Goal: Information Seeking & Learning: Learn about a topic

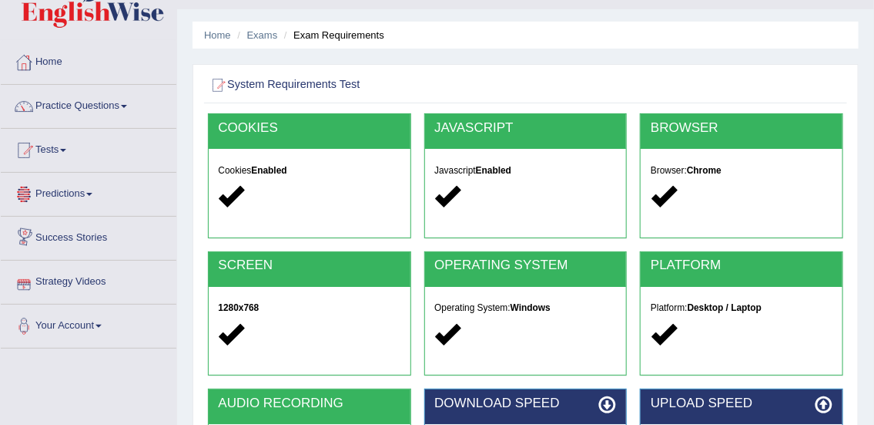
scroll to position [31, 0]
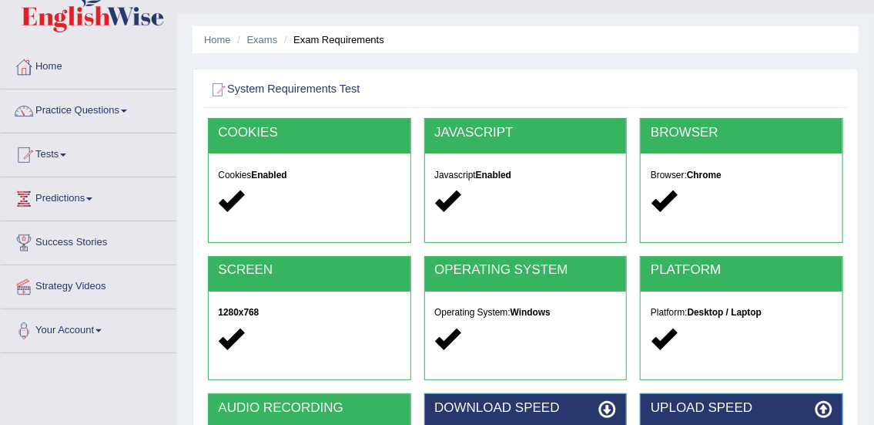
click at [81, 106] on link "Practice Questions" at bounding box center [89, 108] width 176 height 39
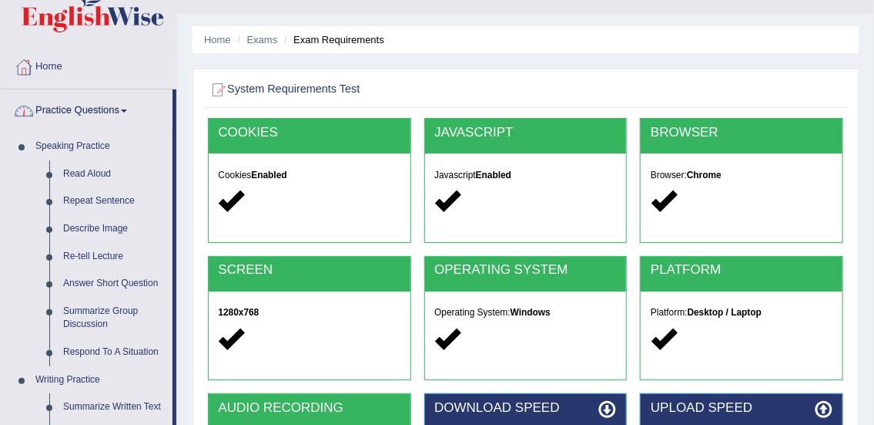
click at [90, 123] on link "Practice Questions" at bounding box center [87, 108] width 172 height 39
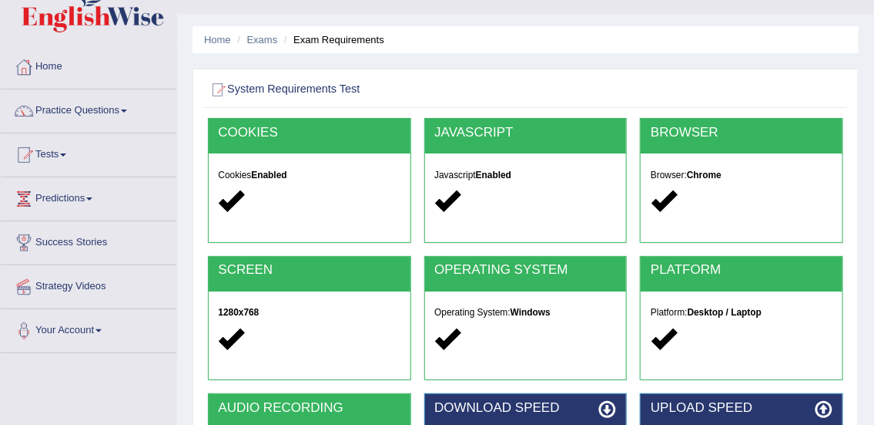
click at [53, 162] on link "Tests" at bounding box center [89, 152] width 176 height 39
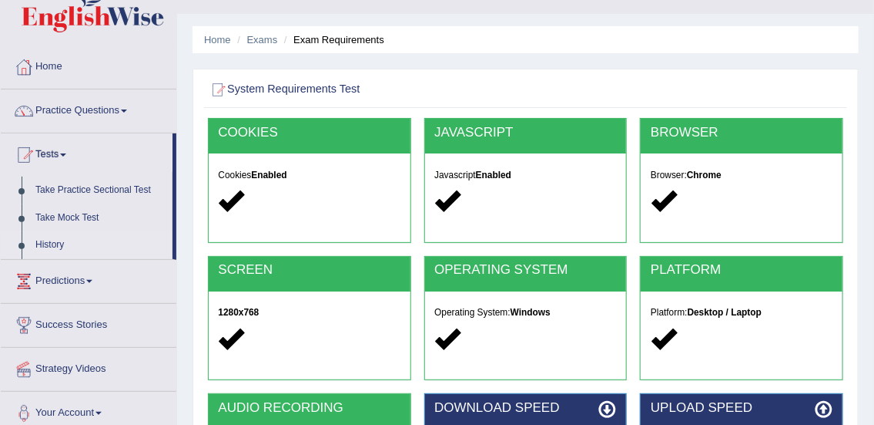
click at [52, 247] on link "History" at bounding box center [101, 245] width 144 height 28
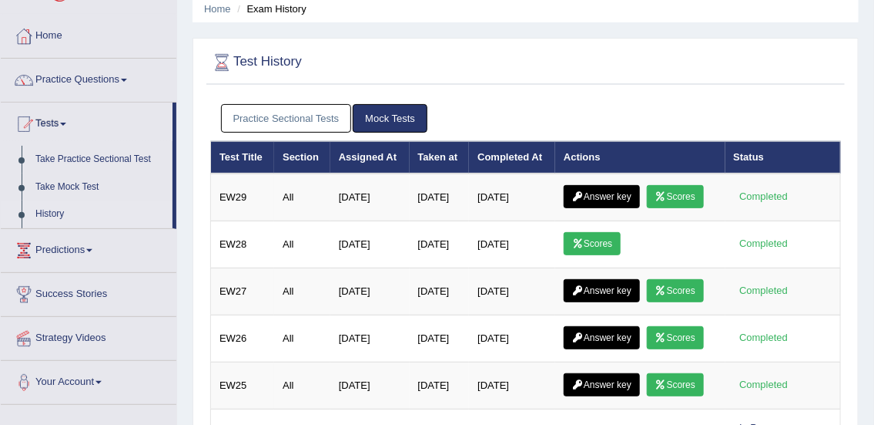
scroll to position [72, 0]
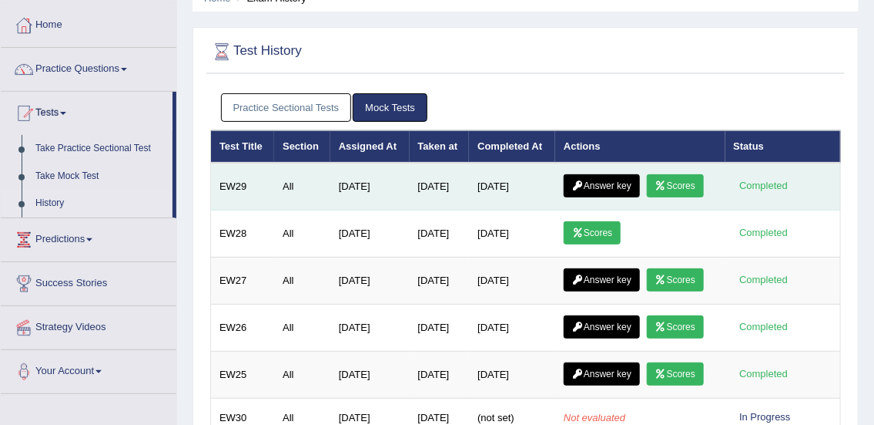
click at [672, 184] on link "Scores" at bounding box center [675, 185] width 57 height 23
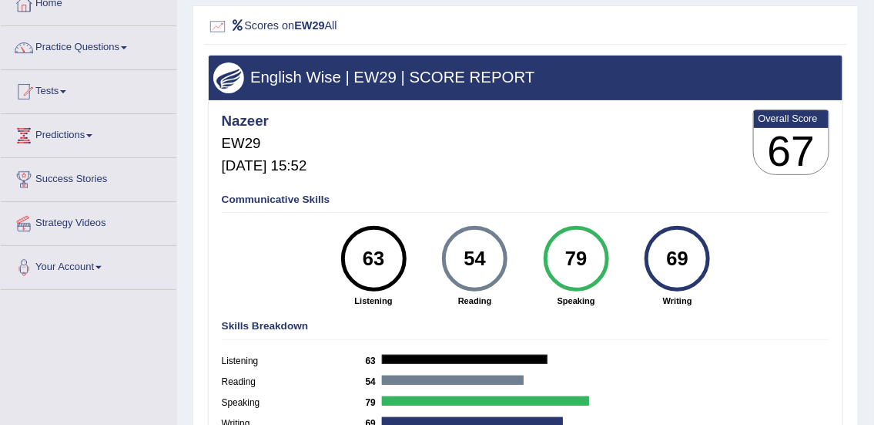
scroll to position [90, 0]
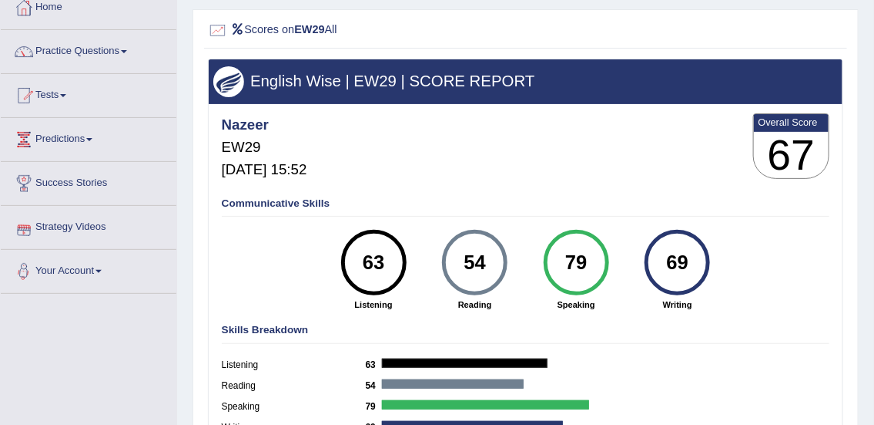
click at [119, 357] on div "Toggle navigation Home Practice Questions Speaking Practice Read Aloud Repeat S…" at bounding box center [437, 310] width 874 height 801
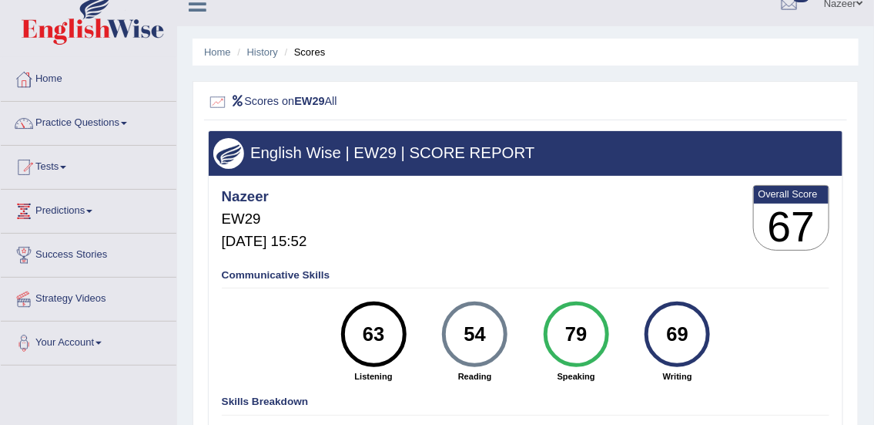
scroll to position [0, 0]
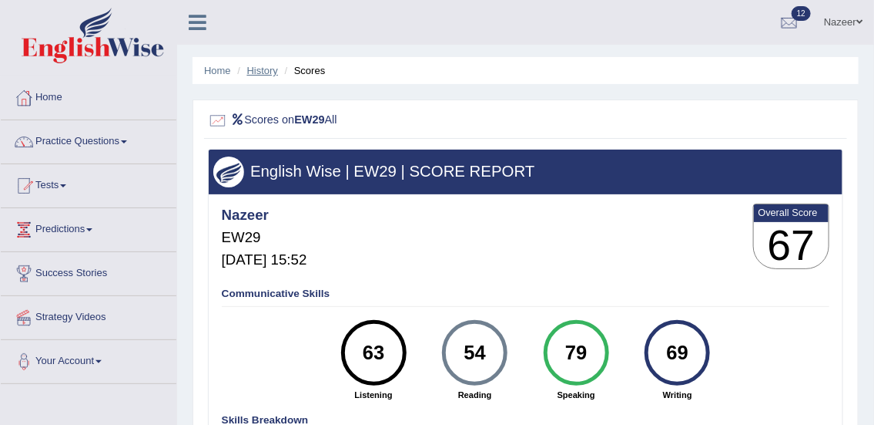
click at [260, 71] on link "History" at bounding box center [262, 71] width 31 height 12
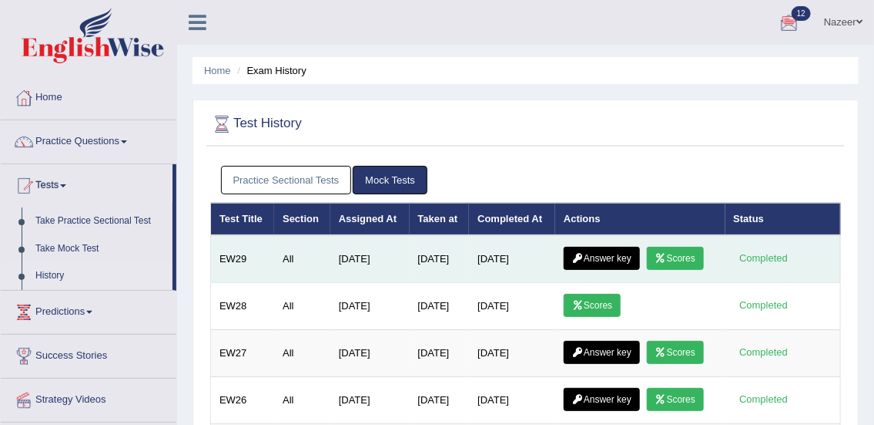
click at [611, 260] on link "Answer key" at bounding box center [602, 258] width 76 height 23
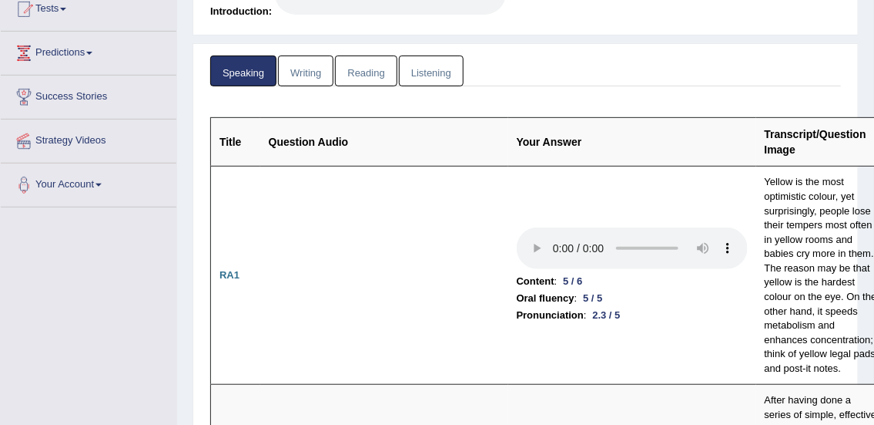
scroll to position [176, 0]
click at [308, 69] on link "Writing" at bounding box center [305, 72] width 55 height 32
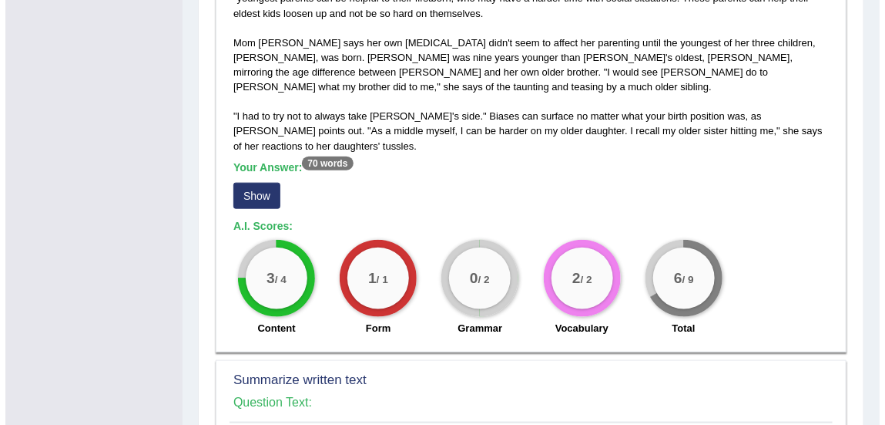
scroll to position [481, 0]
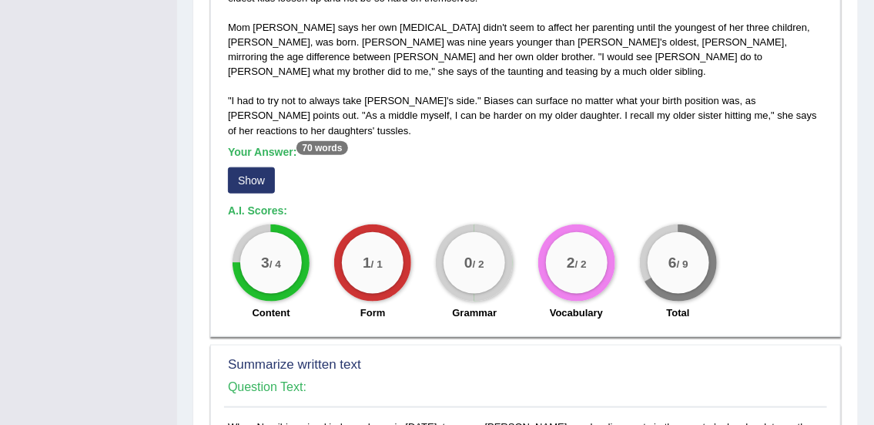
click at [256, 167] on button "Show" at bounding box center [251, 180] width 47 height 26
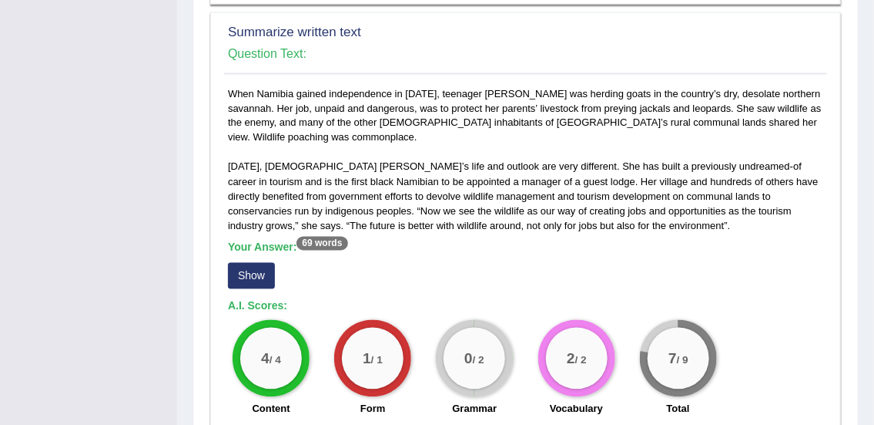
scroll to position [859, 0]
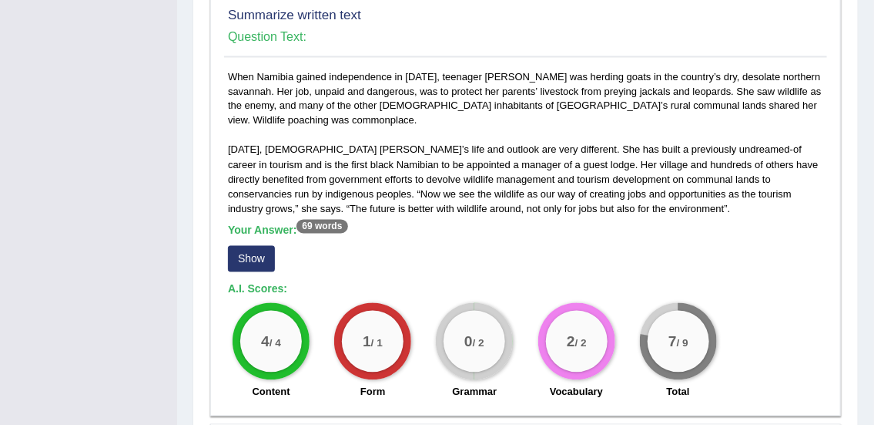
click at [257, 246] on button "Show" at bounding box center [251, 259] width 47 height 26
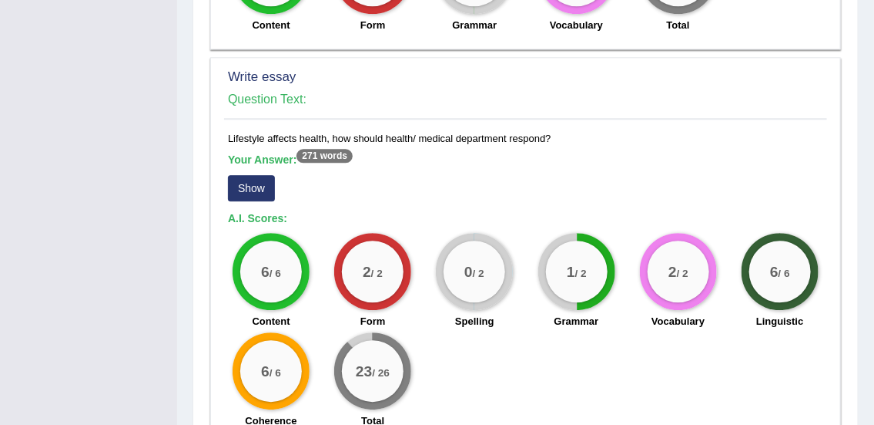
scroll to position [1331, 0]
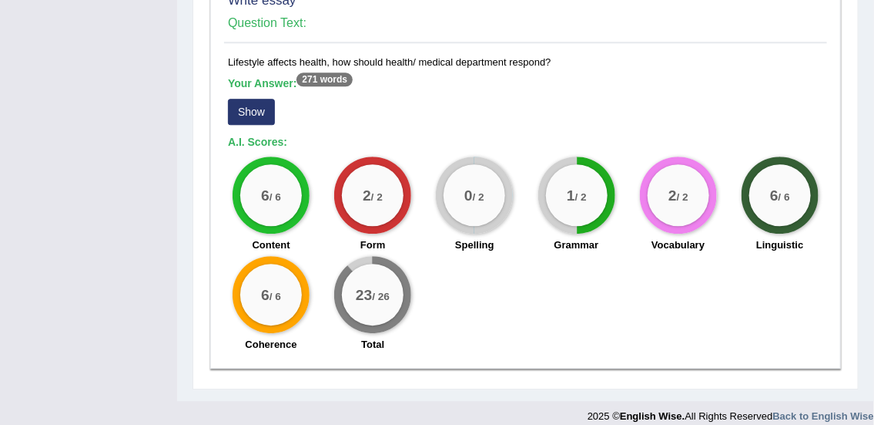
click at [242, 99] on button "Show" at bounding box center [251, 112] width 47 height 26
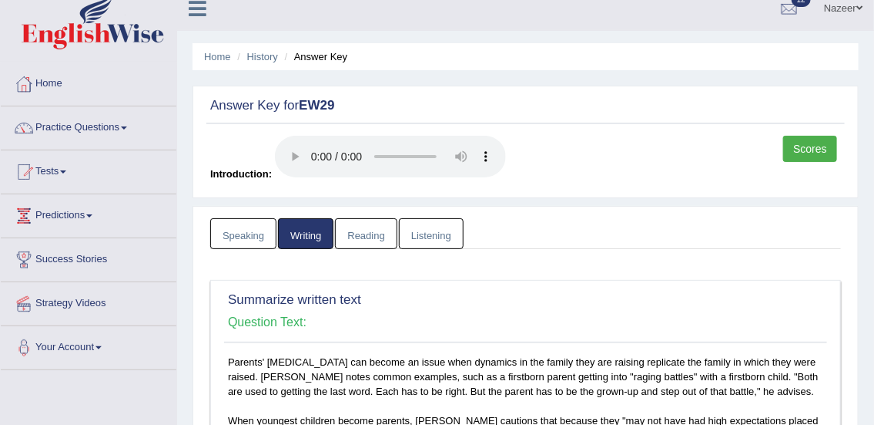
scroll to position [0, 0]
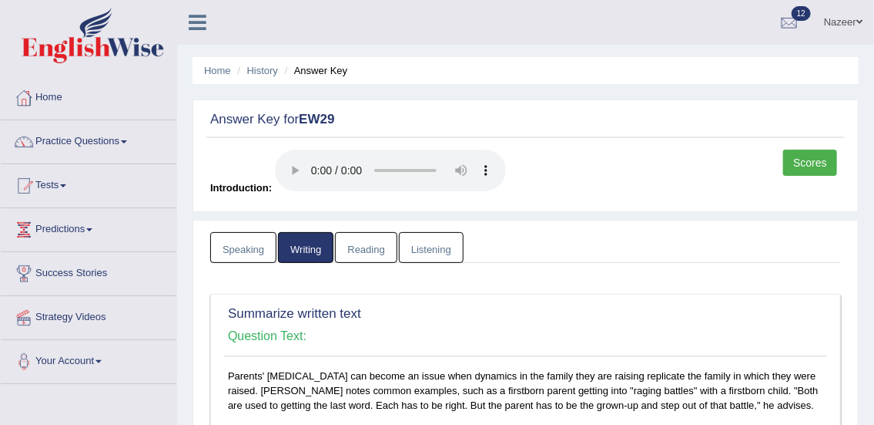
click at [376, 245] on link "Reading" at bounding box center [366, 248] width 62 height 32
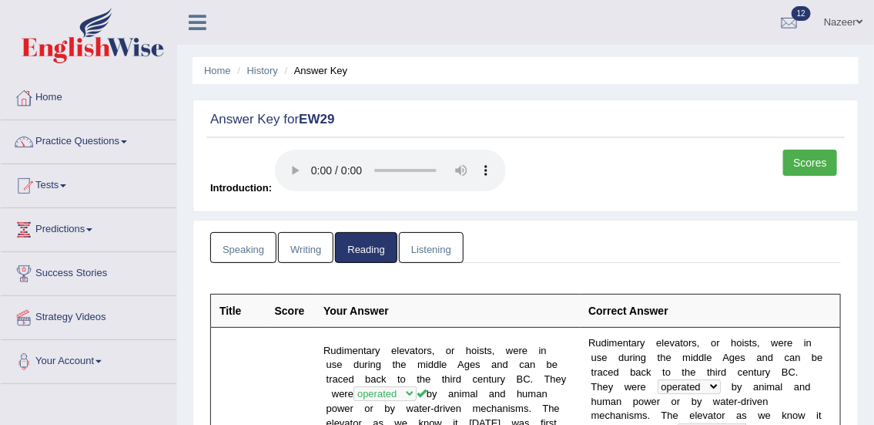
click at [431, 245] on link "Listening" at bounding box center [431, 248] width 65 height 32
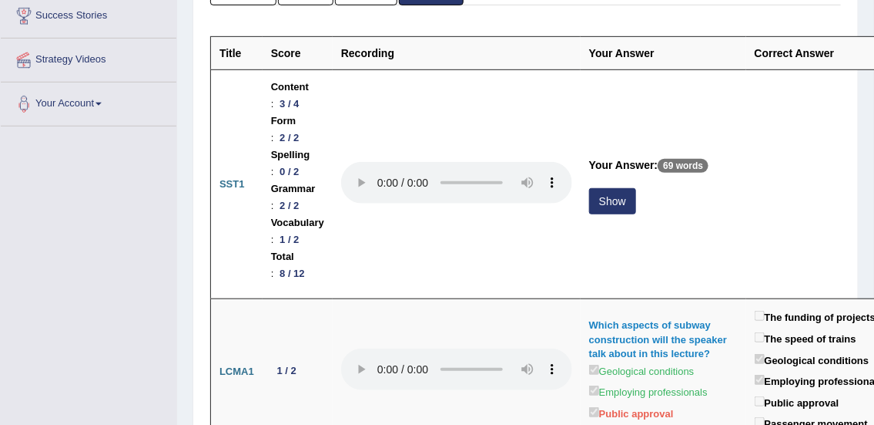
scroll to position [259, 0]
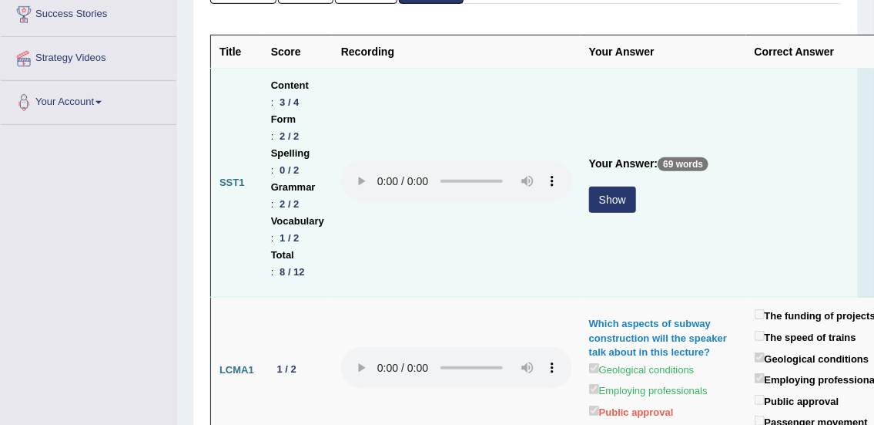
click at [616, 203] on button "Show" at bounding box center [612, 199] width 47 height 26
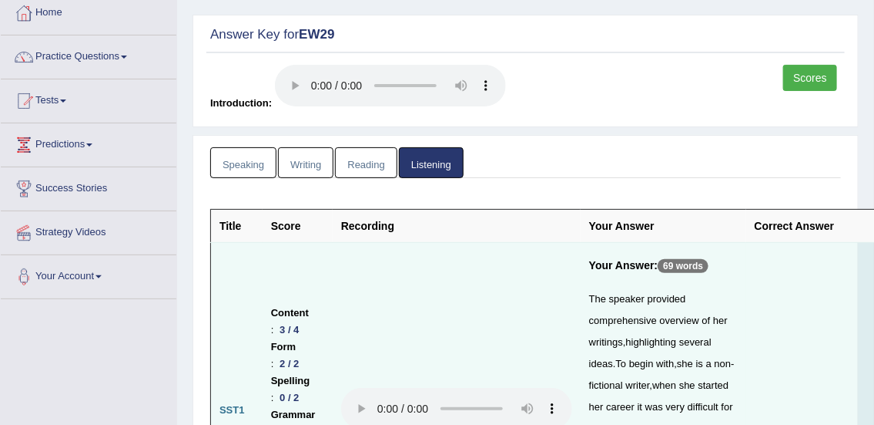
scroll to position [0, 0]
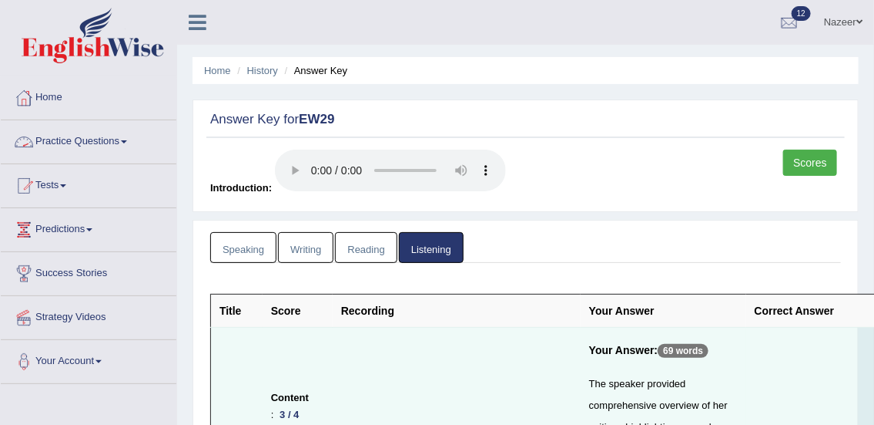
click at [52, 140] on link "Practice Questions" at bounding box center [89, 139] width 176 height 39
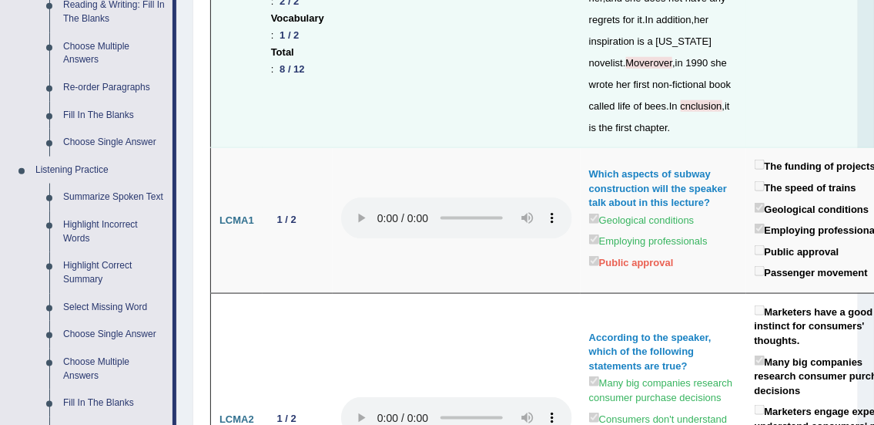
scroll to position [515, 0]
click at [79, 271] on link "Highlight Correct Summary" at bounding box center [114, 271] width 116 height 41
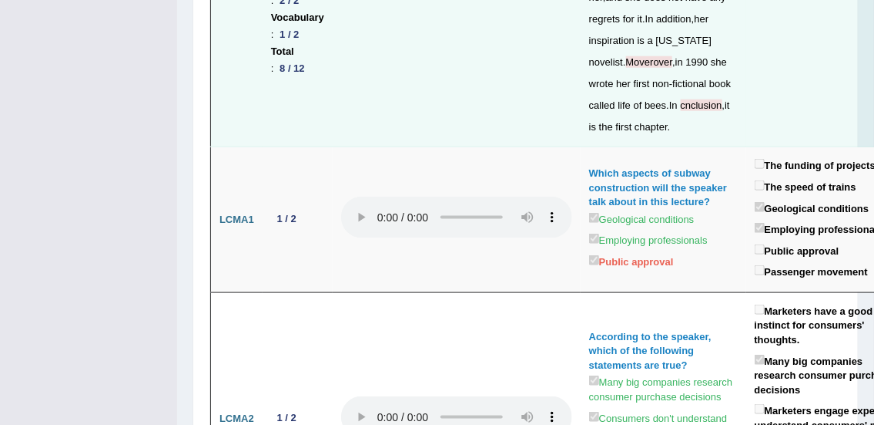
scroll to position [195, 0]
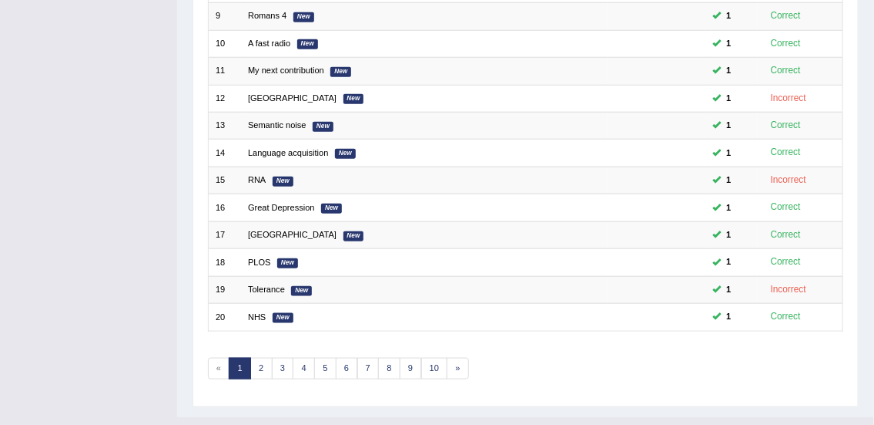
scroll to position [464, 0]
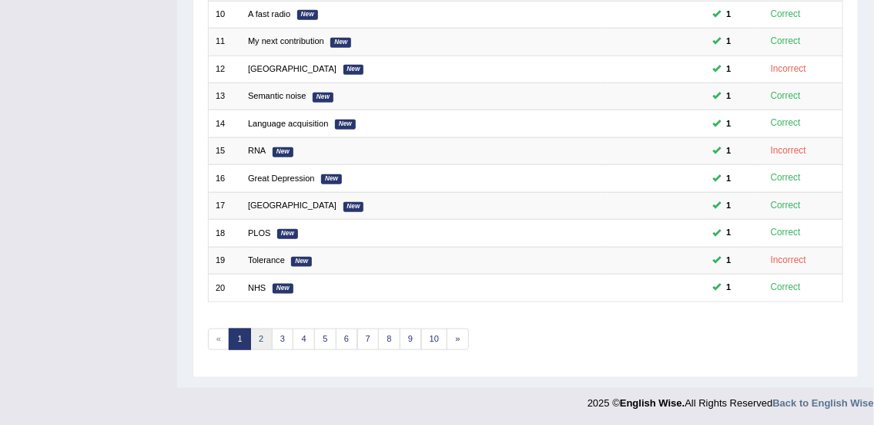
click at [262, 338] on link "2" at bounding box center [261, 339] width 22 height 22
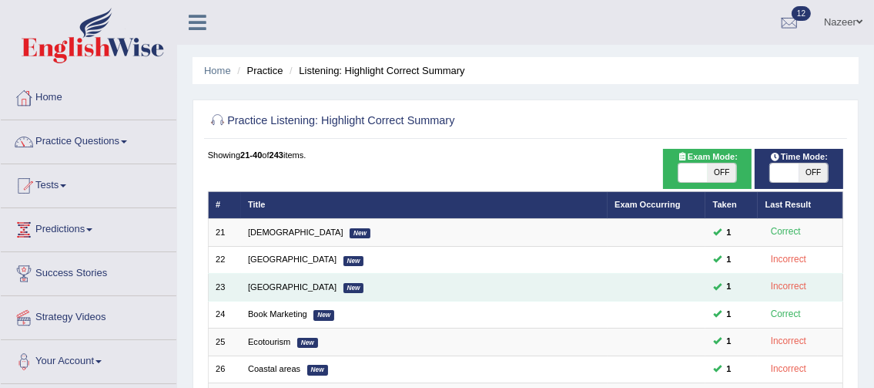
checkbox input "true"
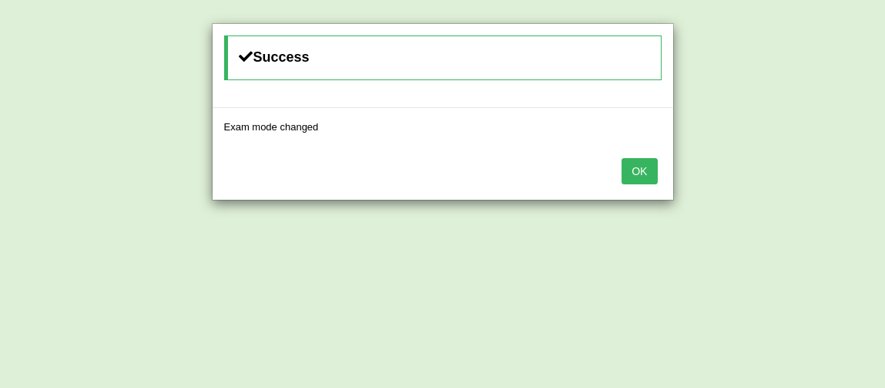
click at [641, 169] on button "OK" at bounding box center [639, 171] width 35 height 26
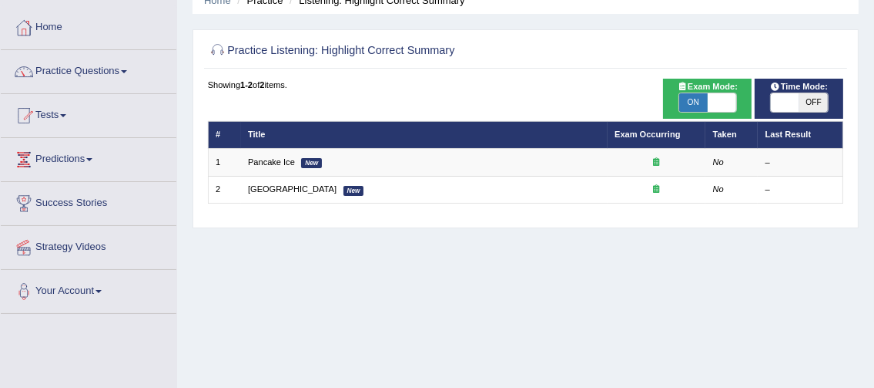
scroll to position [69, 0]
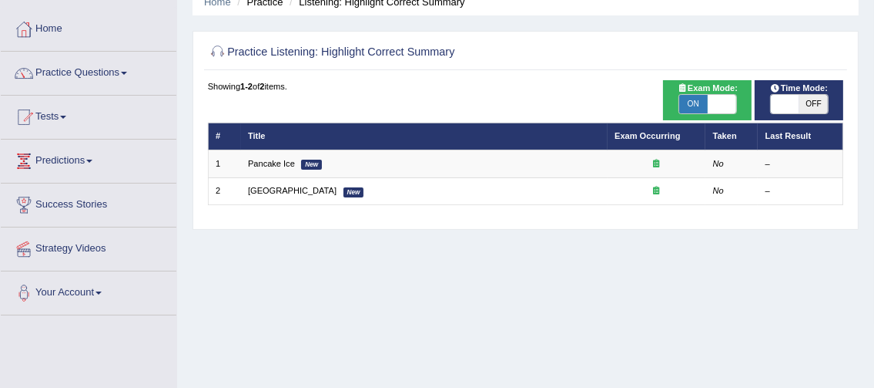
click at [691, 103] on span "ON" at bounding box center [694, 104] width 29 height 18
checkbox input "false"
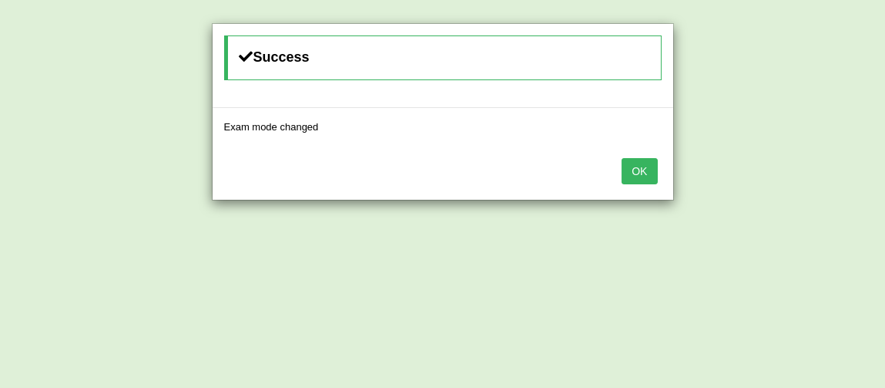
click at [639, 165] on button "OK" at bounding box center [639, 171] width 35 height 26
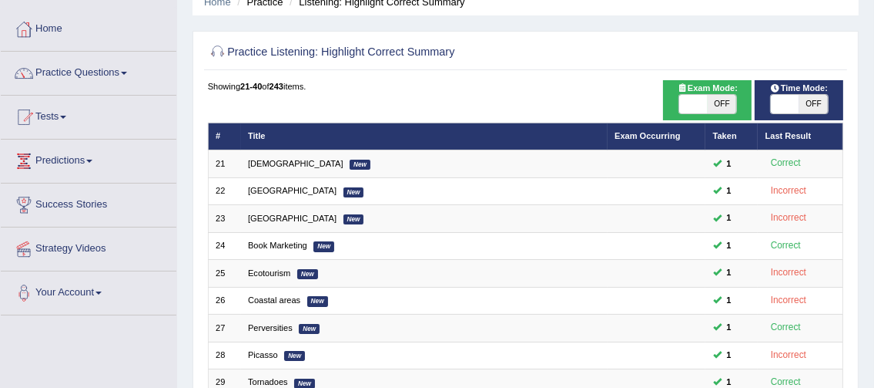
click at [785, 102] on span at bounding box center [785, 104] width 29 height 18
checkbox input "true"
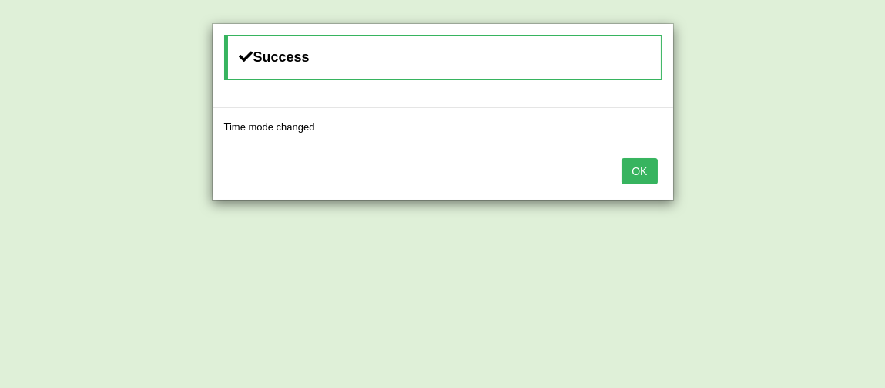
click at [636, 164] on button "OK" at bounding box center [639, 171] width 35 height 26
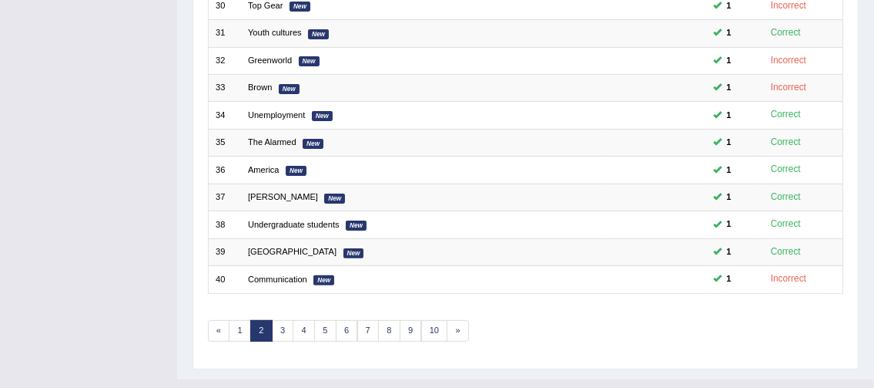
scroll to position [474, 0]
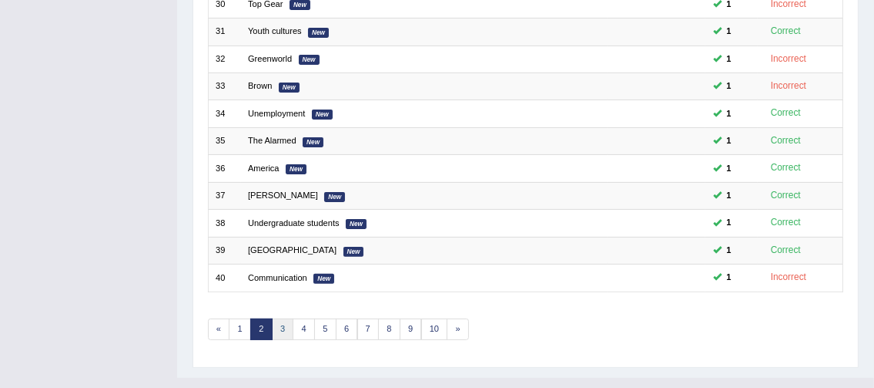
click at [283, 331] on link "3" at bounding box center [283, 329] width 22 height 22
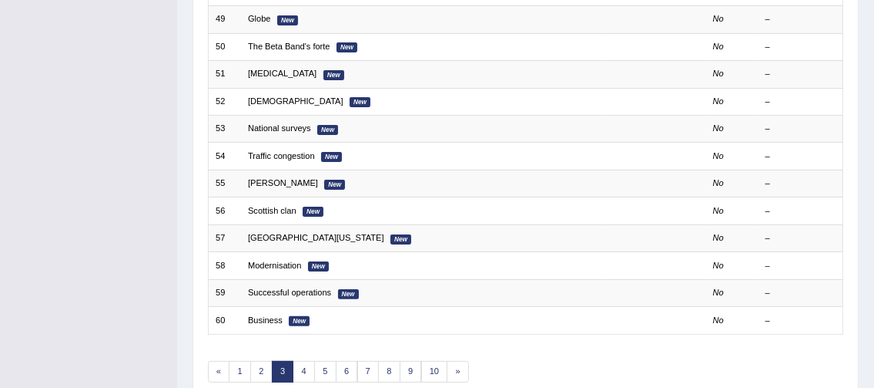
scroll to position [495, 0]
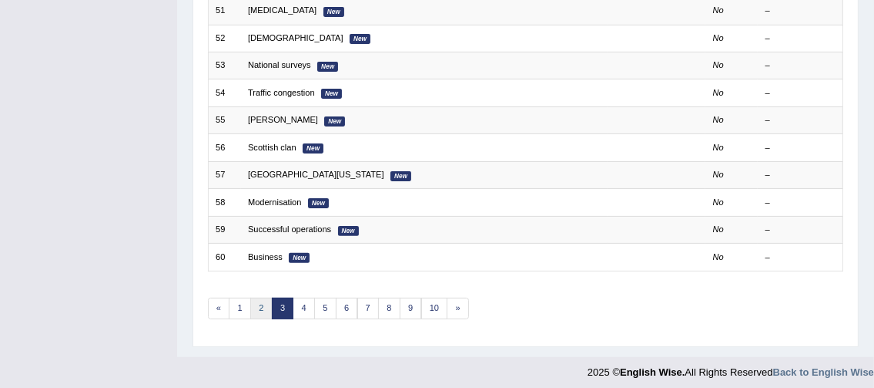
click at [261, 303] on link "2" at bounding box center [261, 308] width 22 height 22
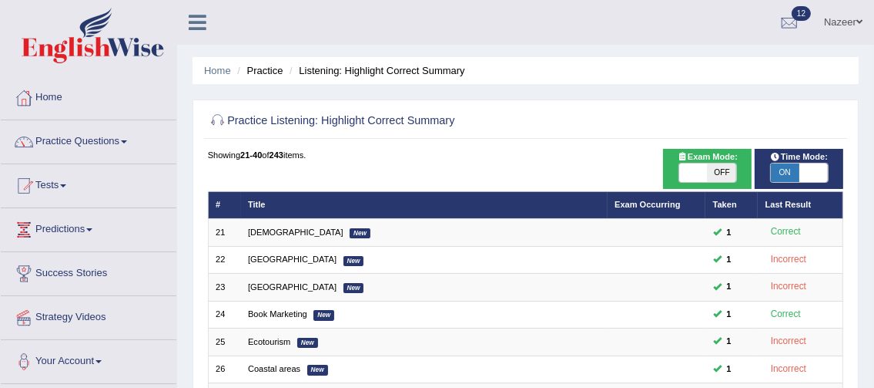
click at [608, 22] on ul "Nazeer Toggle navigation Username: Nazeer Access Type: Online Subscription: Dia…" at bounding box center [631, 22] width 488 height 44
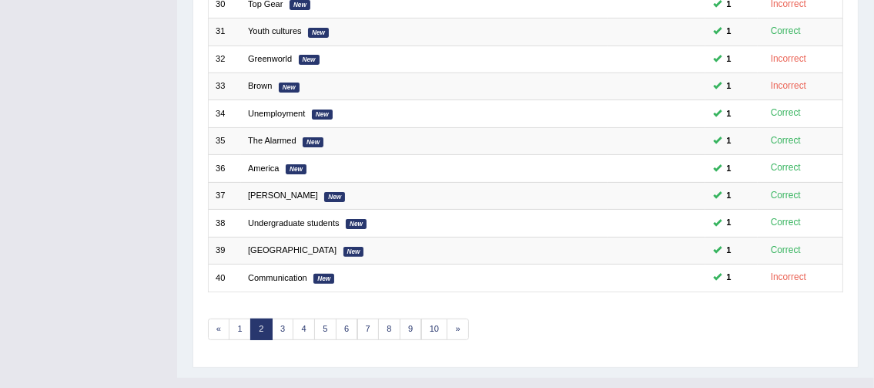
scroll to position [495, 0]
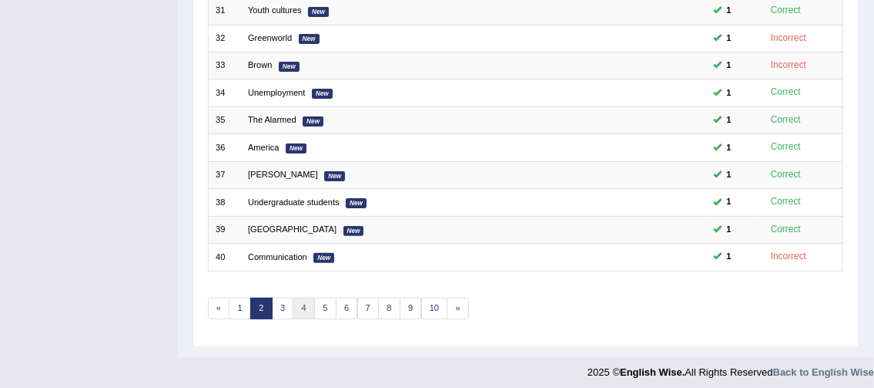
click at [300, 301] on link "4" at bounding box center [304, 308] width 22 height 22
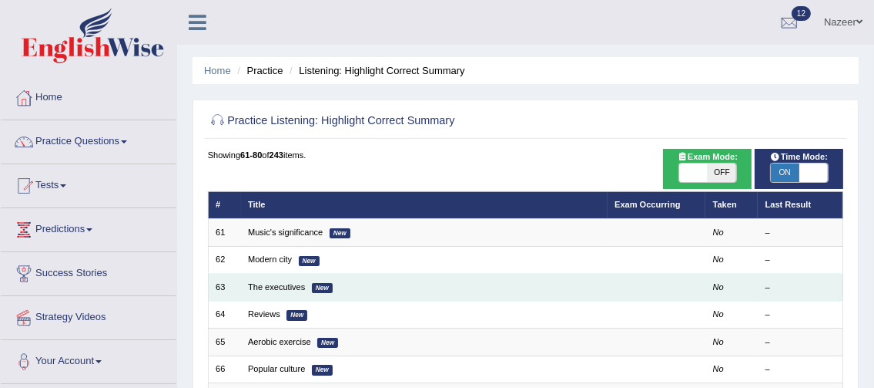
click at [504, 287] on td "The executives New" at bounding box center [424, 287] width 367 height 27
checkbox input "true"
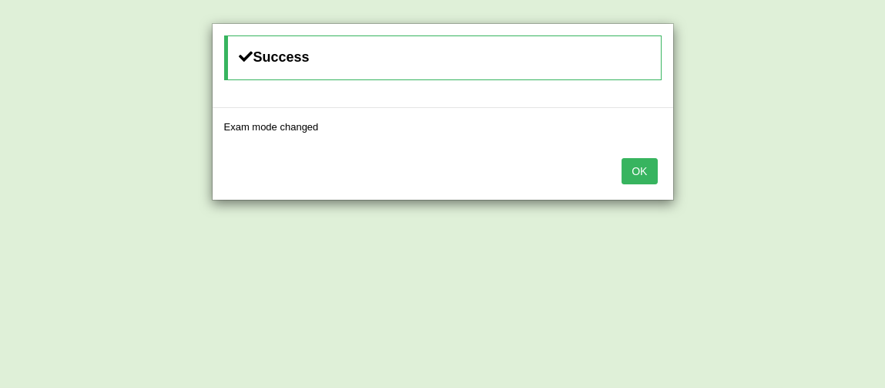
click at [639, 169] on button "OK" at bounding box center [639, 171] width 35 height 26
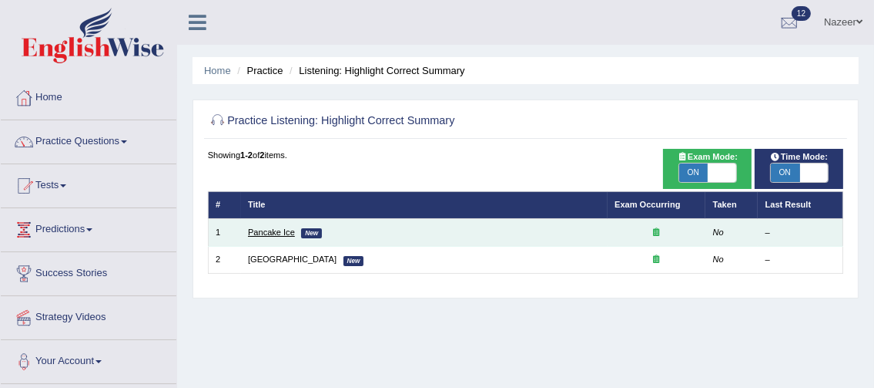
click at [280, 232] on link "Pancake Ice" at bounding box center [271, 231] width 47 height 9
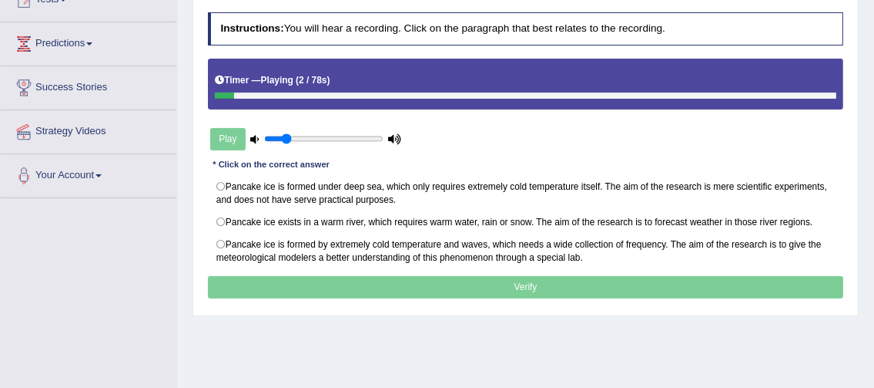
click at [284, 139] on input "range" at bounding box center [323, 138] width 119 height 11
type input "0.4"
click at [308, 136] on input "range" at bounding box center [323, 138] width 119 height 11
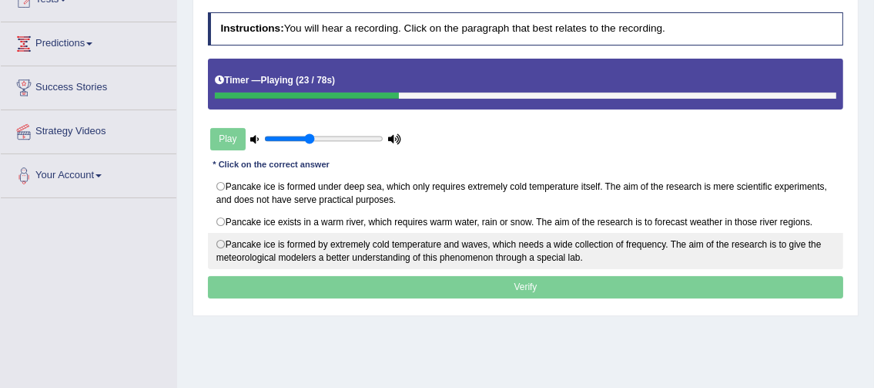
click at [218, 238] on label "Pancake ice is formed by extremely cold temperature and waves, which needs a wi…" at bounding box center [526, 251] width 636 height 36
radio input "true"
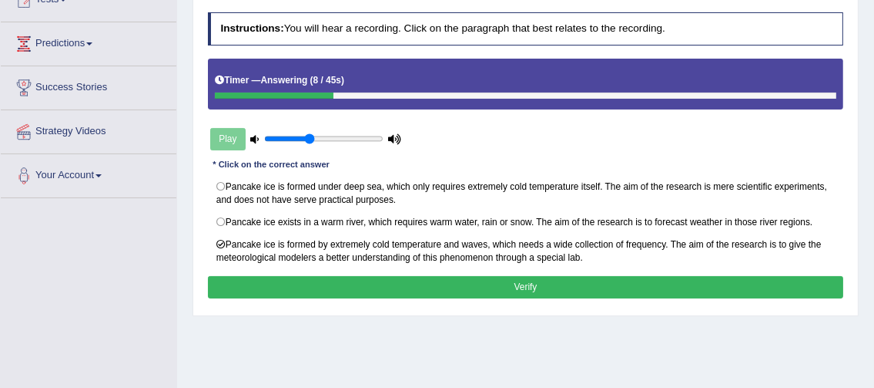
click at [408, 285] on button "Verify" at bounding box center [526, 287] width 636 height 22
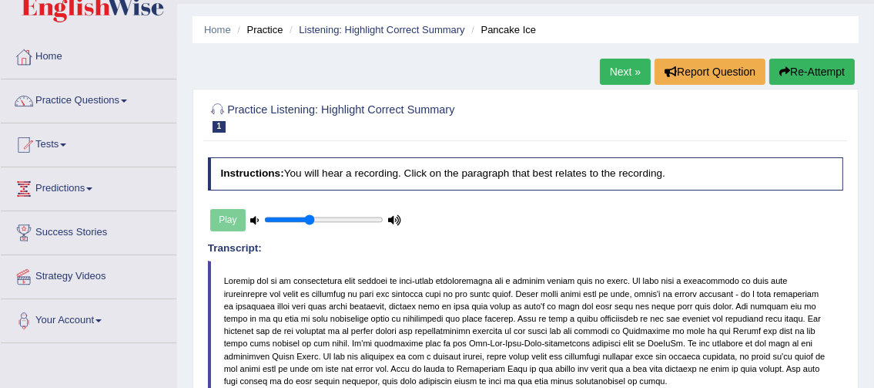
scroll to position [2, 0]
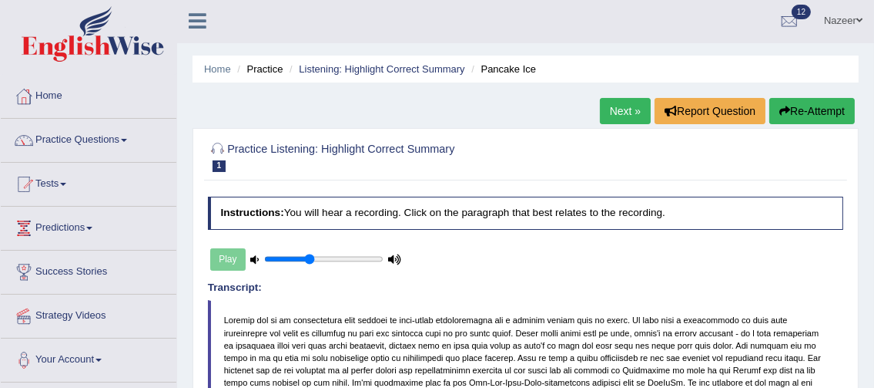
click at [619, 112] on link "Next »" at bounding box center [625, 111] width 51 height 26
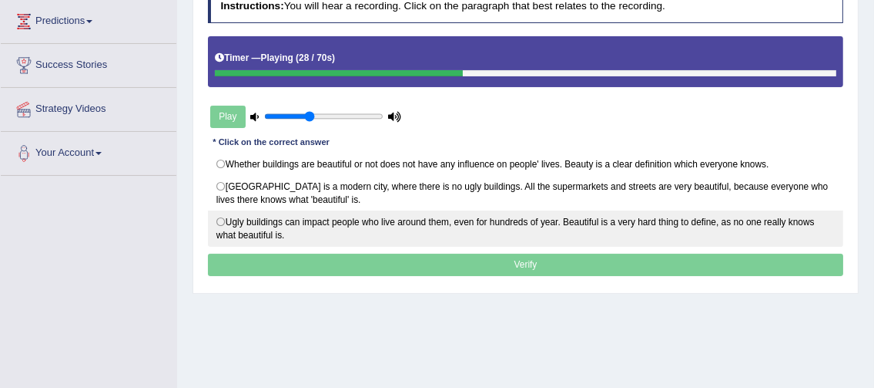
click at [221, 215] on label "Ugly buildings can impact people who live around them, even for hundreds of yea…" at bounding box center [526, 228] width 636 height 36
radio input "true"
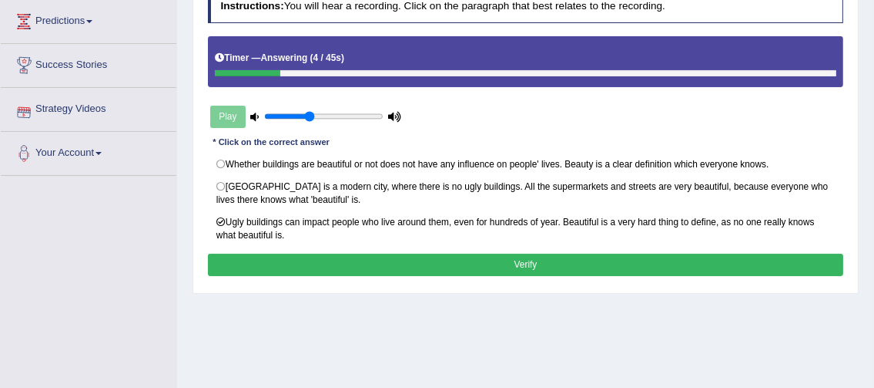
click at [323, 255] on button "Verify" at bounding box center [526, 264] width 636 height 22
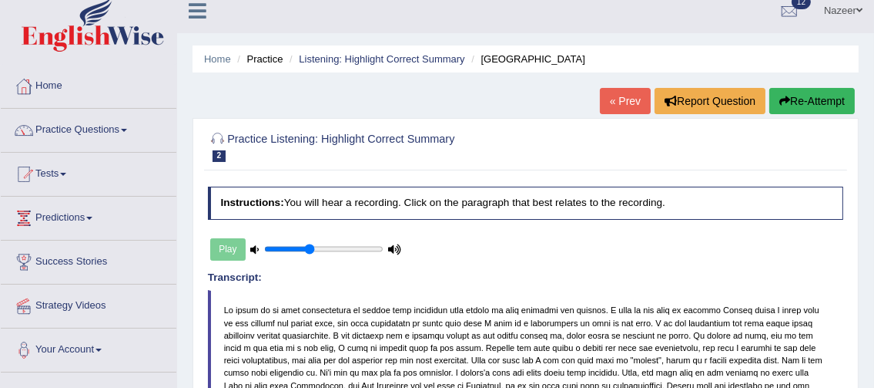
scroll to position [7, 0]
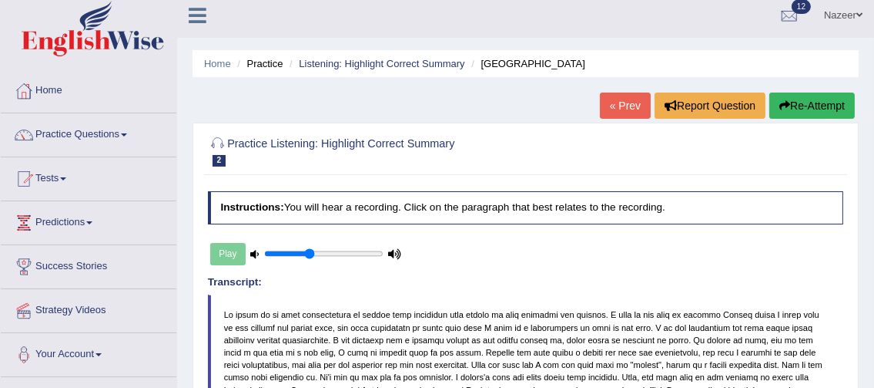
click at [75, 127] on link "Practice Questions" at bounding box center [89, 132] width 176 height 39
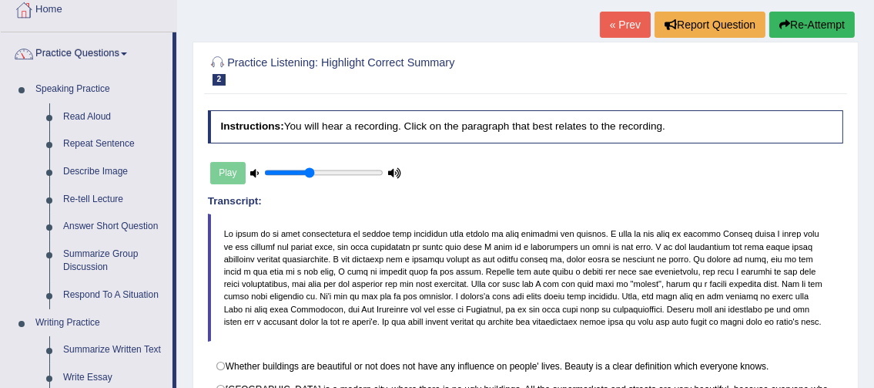
scroll to position [69, 0]
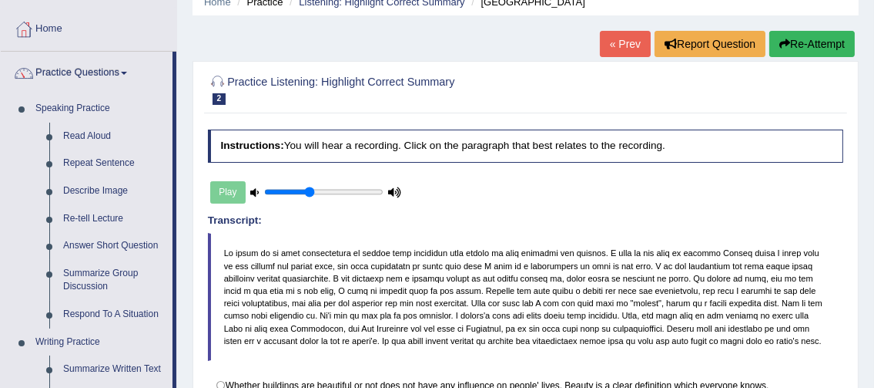
click at [82, 76] on link "Practice Questions" at bounding box center [87, 71] width 172 height 39
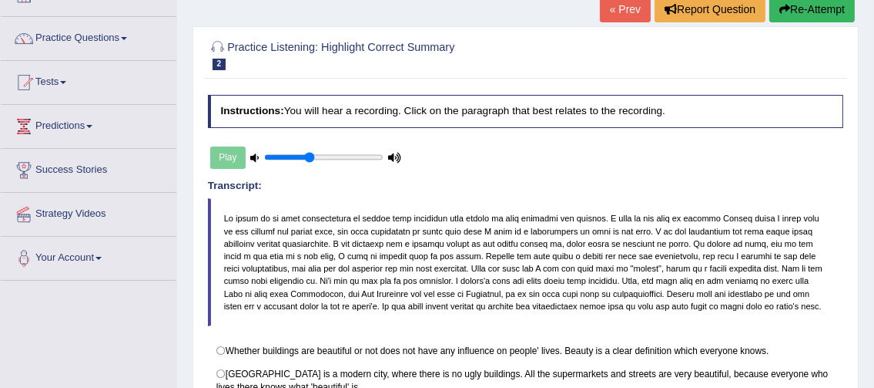
scroll to position [99, 0]
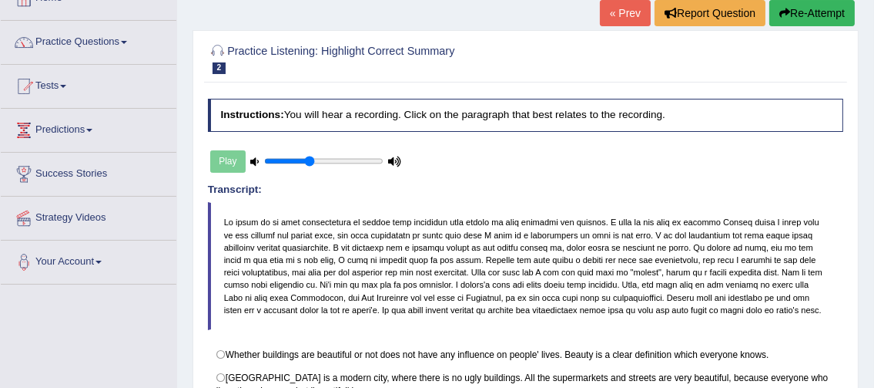
click at [106, 49] on link "Practice Questions" at bounding box center [89, 40] width 176 height 39
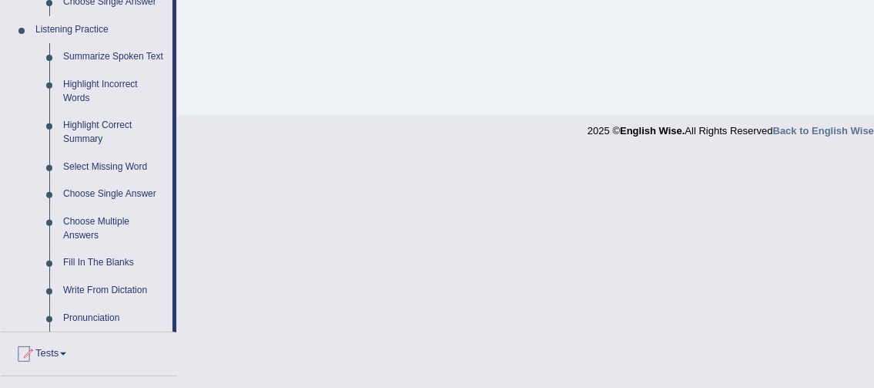
scroll to position [665, 0]
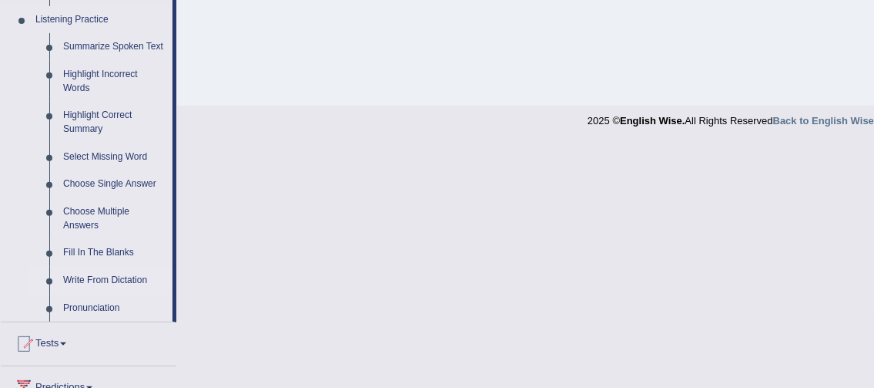
click at [117, 283] on link "Write From Dictation" at bounding box center [114, 281] width 116 height 28
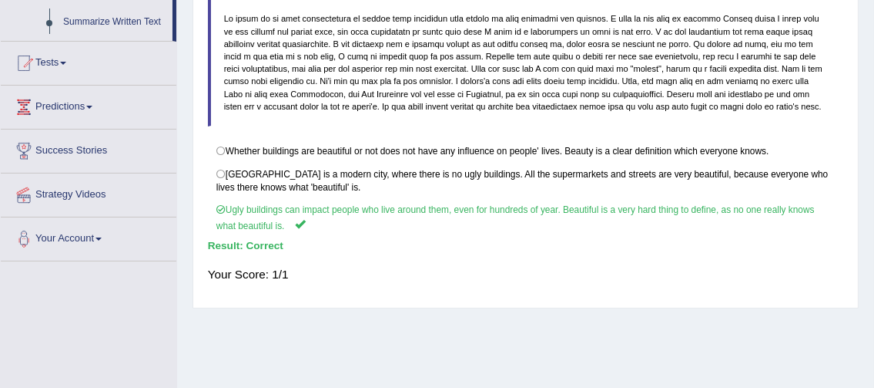
scroll to position [421, 0]
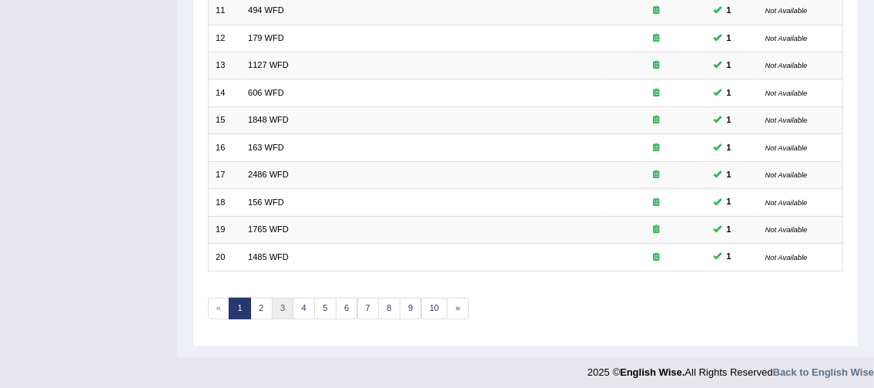
click at [280, 300] on link "3" at bounding box center [283, 308] width 22 height 22
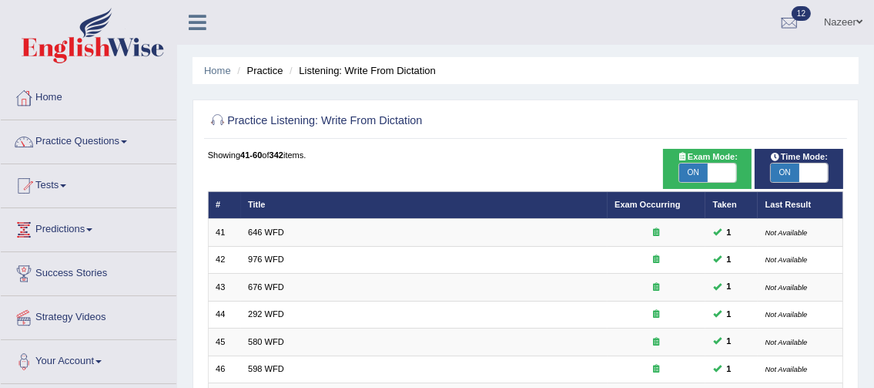
click at [92, 143] on link "Practice Questions" at bounding box center [89, 139] width 176 height 39
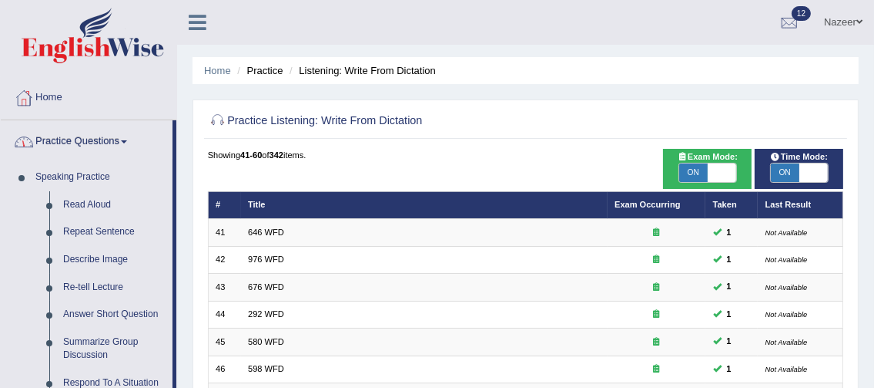
click at [105, 144] on link "Practice Questions" at bounding box center [87, 139] width 172 height 39
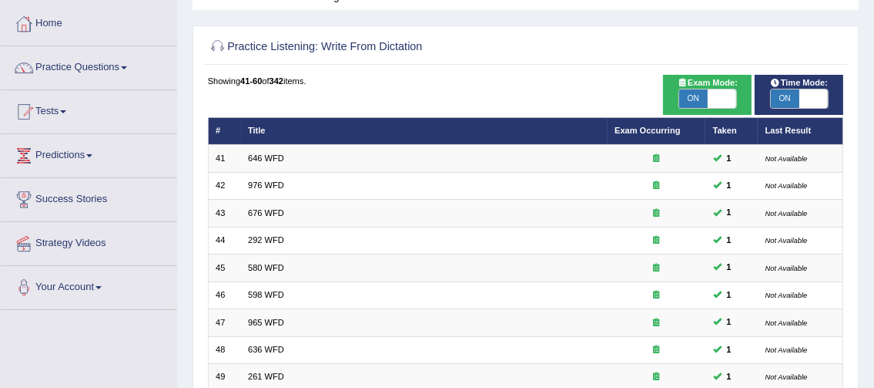
scroll to position [79, 0]
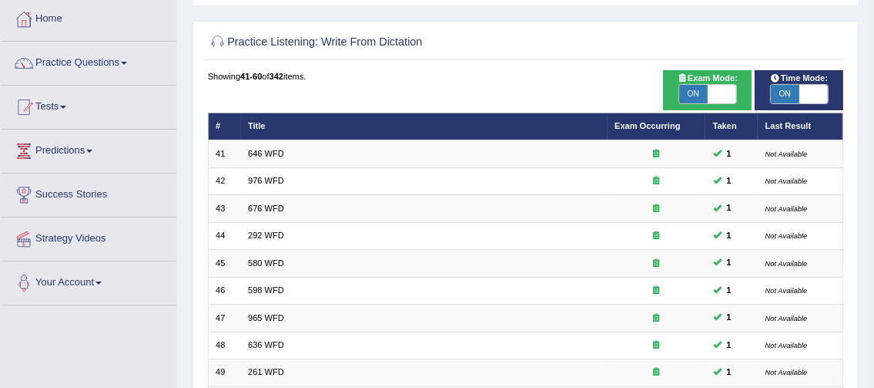
click at [66, 106] on span at bounding box center [63, 107] width 6 height 3
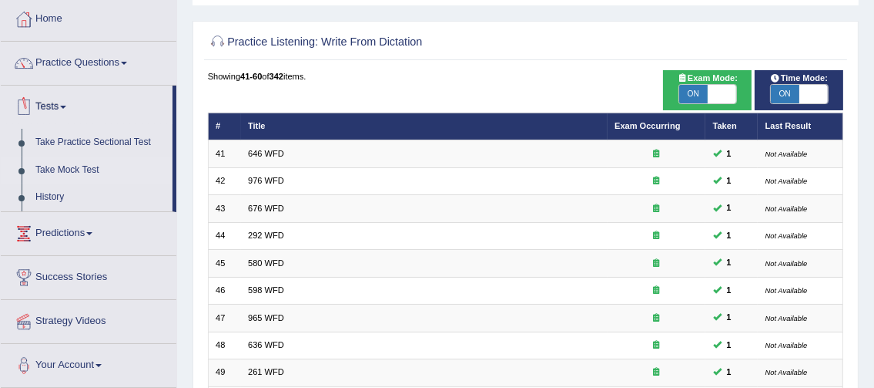
click at [69, 170] on link "Take Mock Test" at bounding box center [101, 170] width 144 height 28
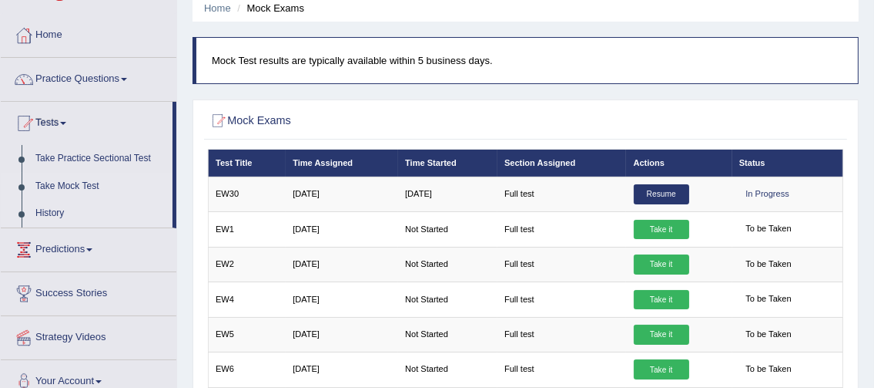
click at [48, 221] on link "History" at bounding box center [101, 214] width 144 height 28
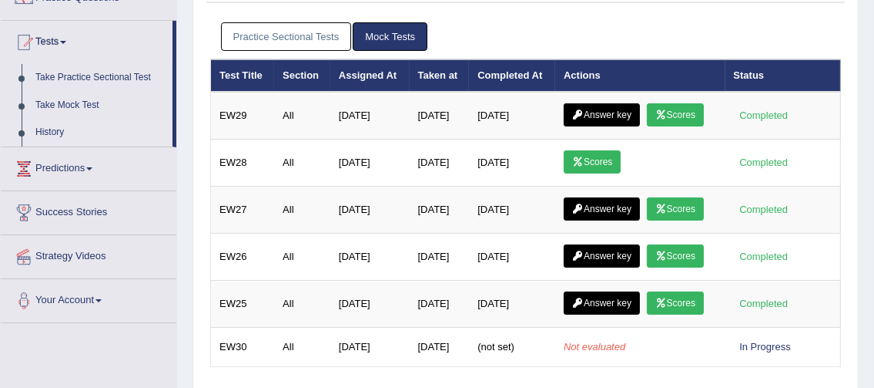
scroll to position [144, 0]
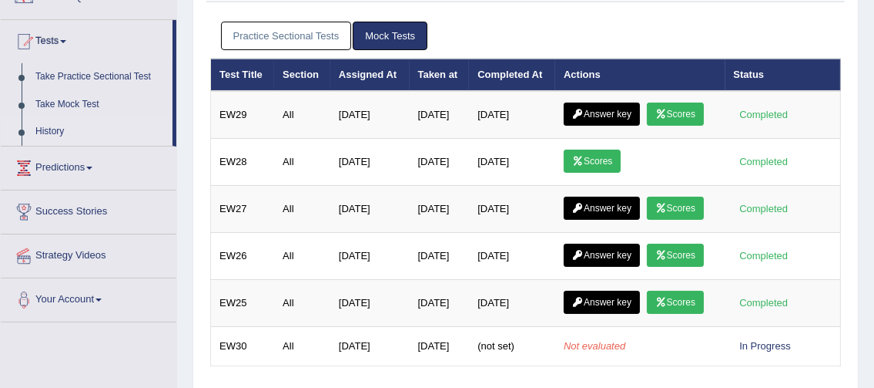
click at [290, 35] on link "Practice Sectional Tests" at bounding box center [286, 36] width 131 height 29
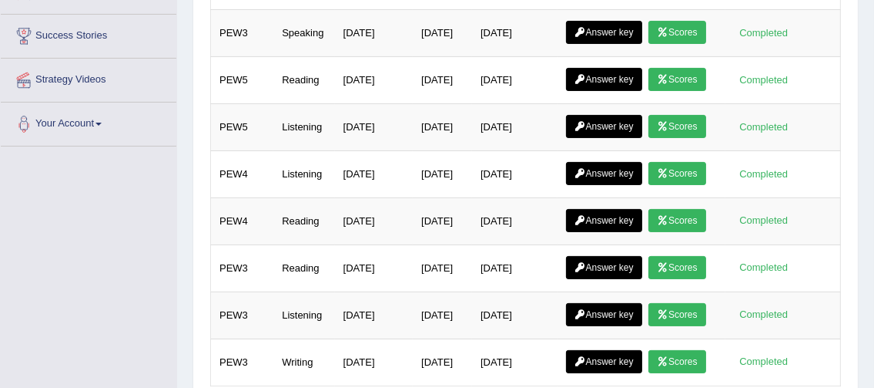
scroll to position [332, 0]
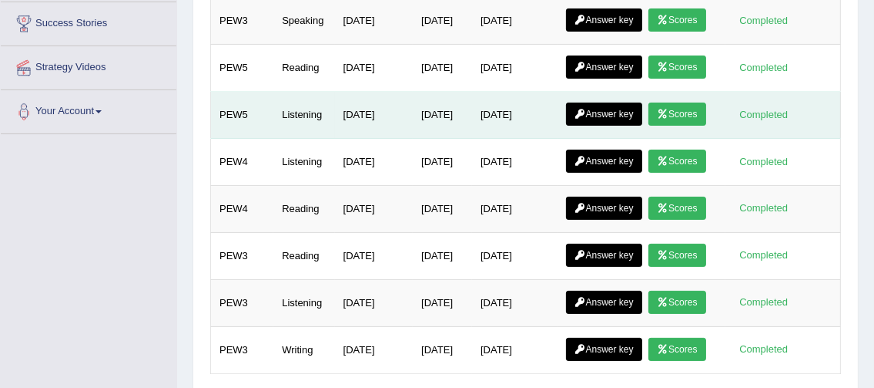
click at [649, 126] on link "Scores" at bounding box center [677, 113] width 57 height 23
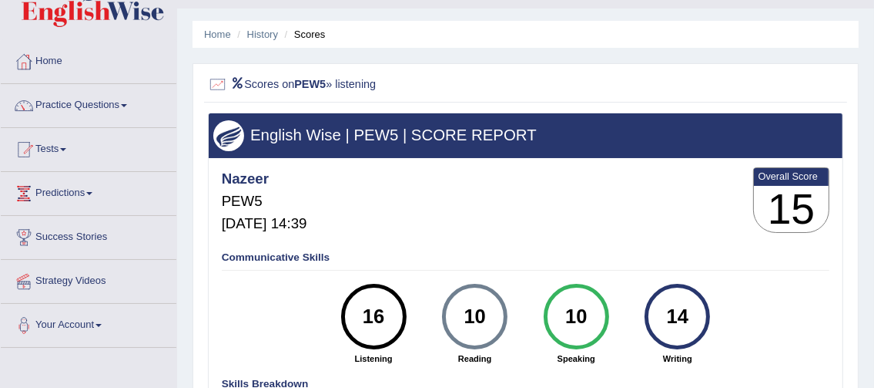
scroll to position [28, 0]
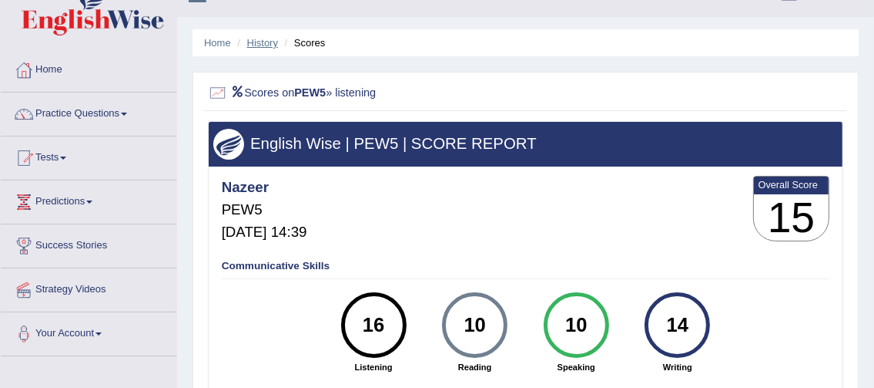
click at [266, 45] on link "History" at bounding box center [262, 43] width 31 height 12
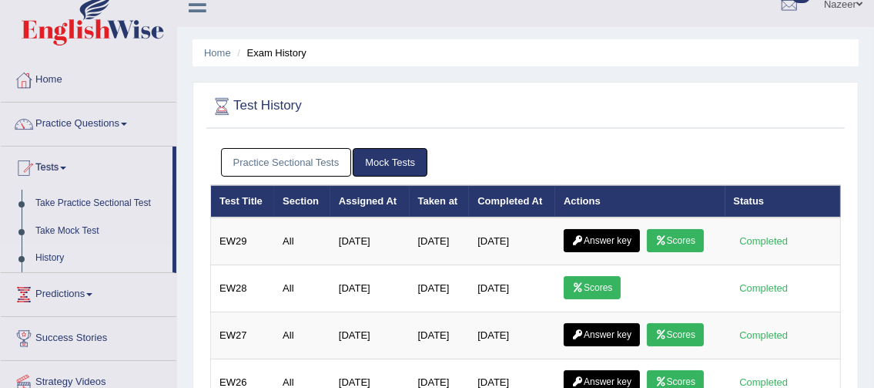
scroll to position [10, 0]
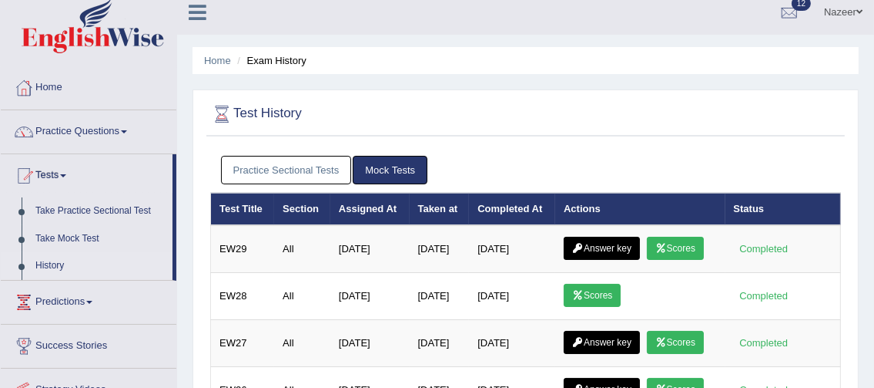
click at [284, 165] on link "Practice Sectional Tests" at bounding box center [286, 170] width 131 height 29
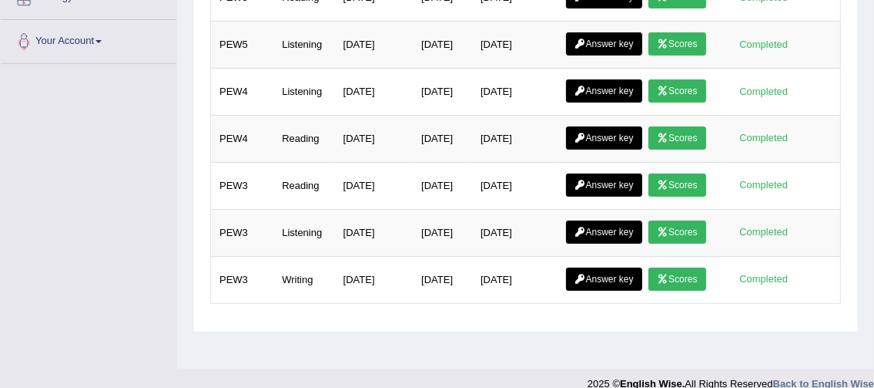
scroll to position [413, 0]
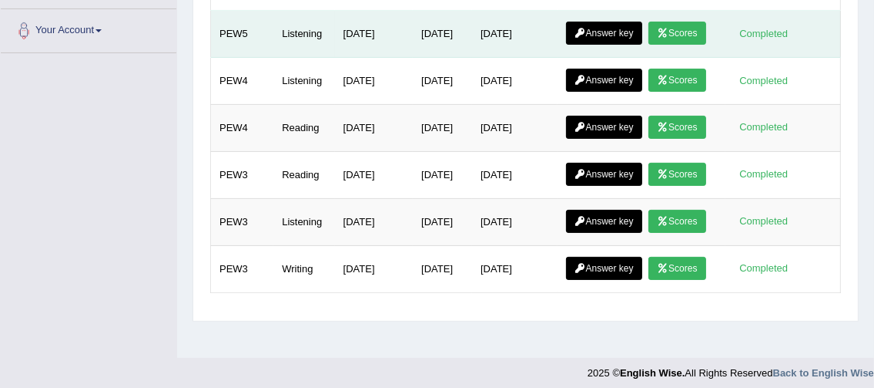
click at [646, 58] on td "Answer key Scores" at bounding box center [642, 34] width 168 height 47
click at [643, 45] on link "Answer key" at bounding box center [604, 33] width 76 height 23
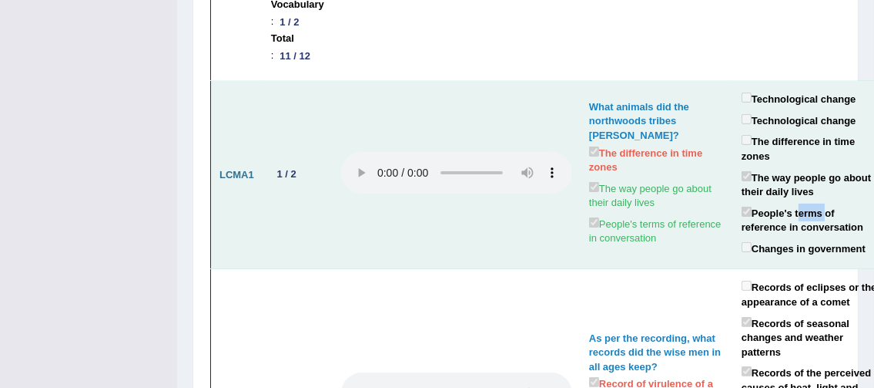
scroll to position [461, 0]
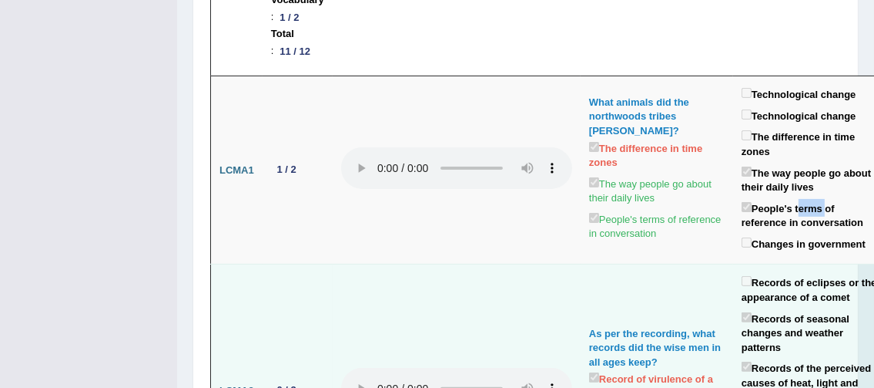
click at [544, 294] on td at bounding box center [457, 390] width 248 height 253
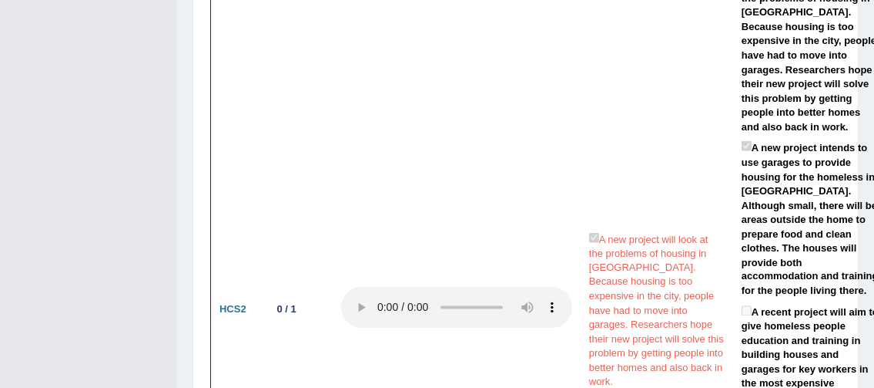
scroll to position [2616, 0]
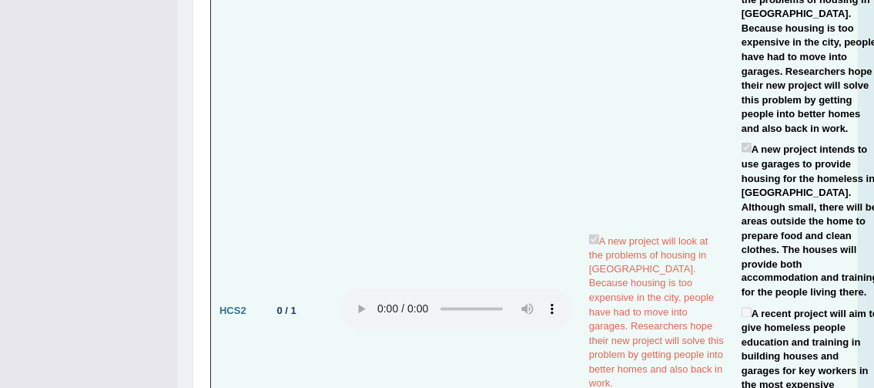
click at [692, 98] on td "A new project will look at the problems of housing in London. Because housing i…" at bounding box center [657, 311] width 153 height 689
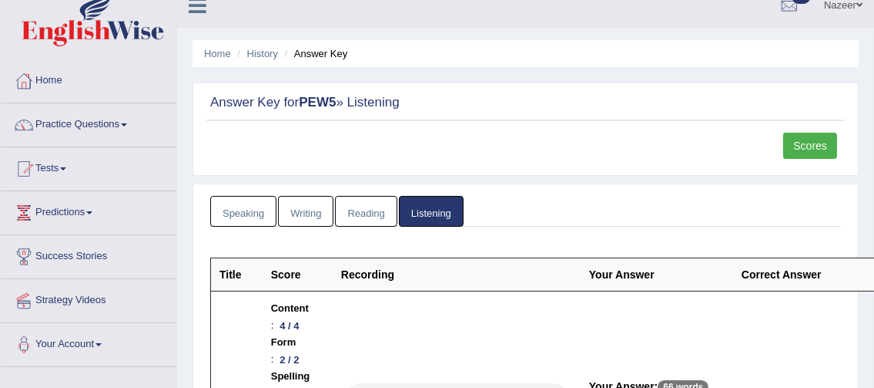
scroll to position [0, 0]
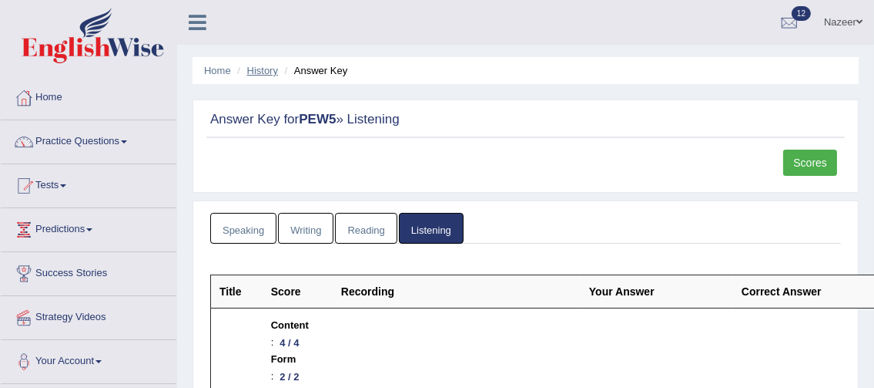
click at [261, 73] on link "History" at bounding box center [262, 71] width 31 height 12
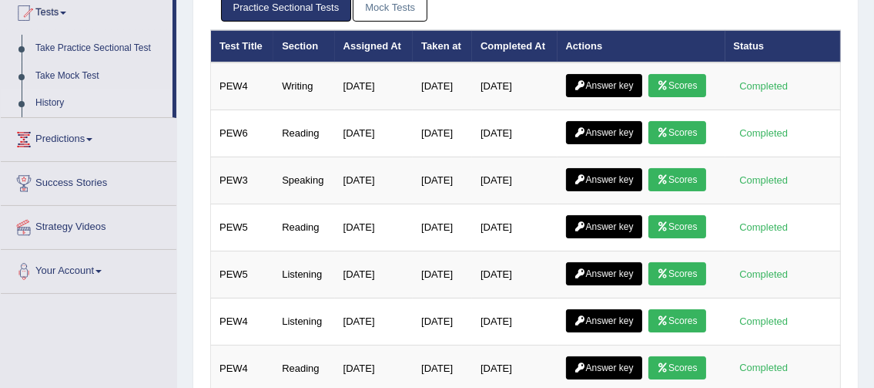
scroll to position [183, 0]
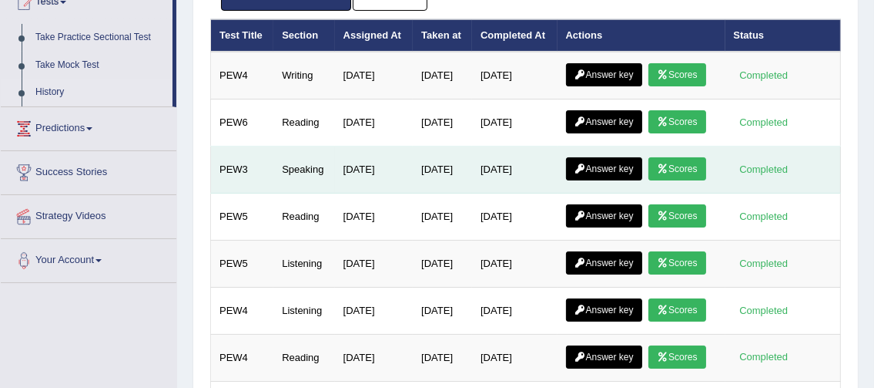
click at [657, 173] on icon at bounding box center [663, 168] width 12 height 9
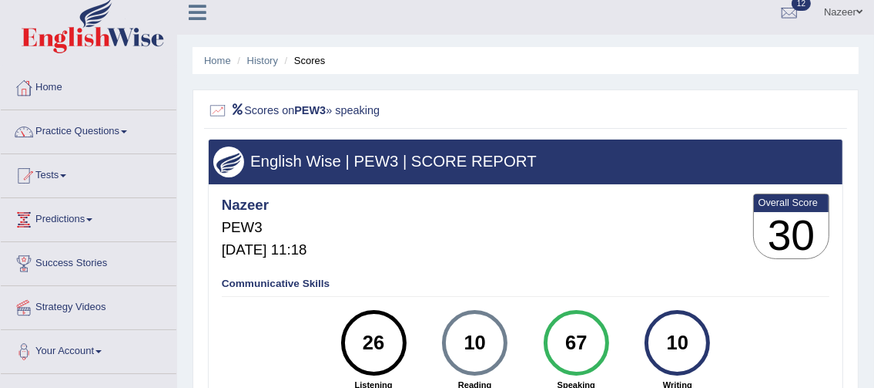
scroll to position [4, 0]
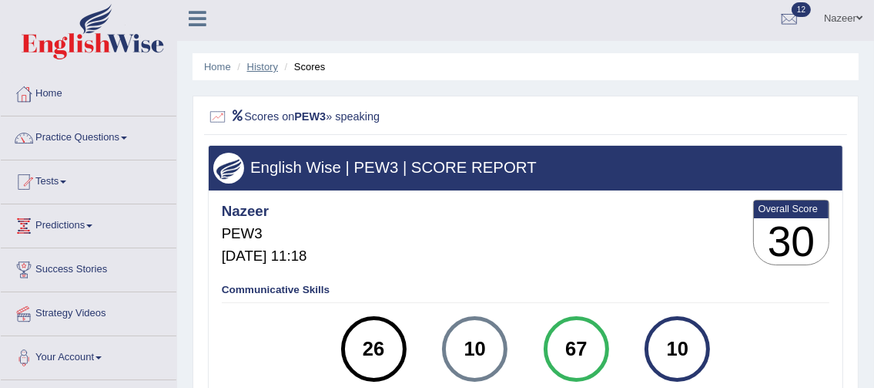
click at [260, 67] on link "History" at bounding box center [262, 67] width 31 height 12
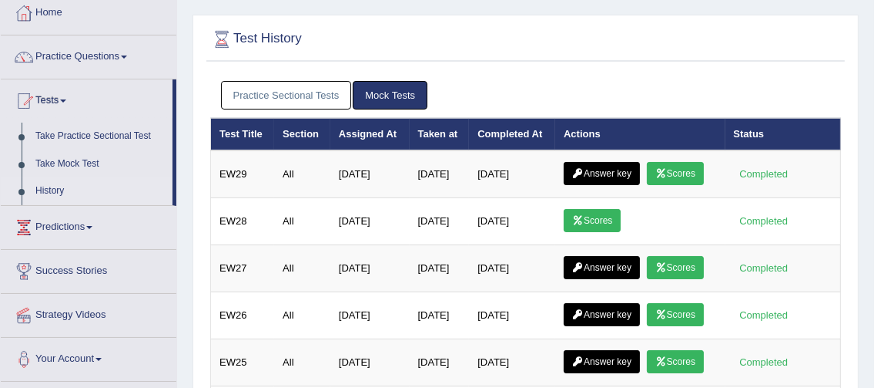
click at [302, 99] on link "Practice Sectional Tests" at bounding box center [286, 95] width 131 height 29
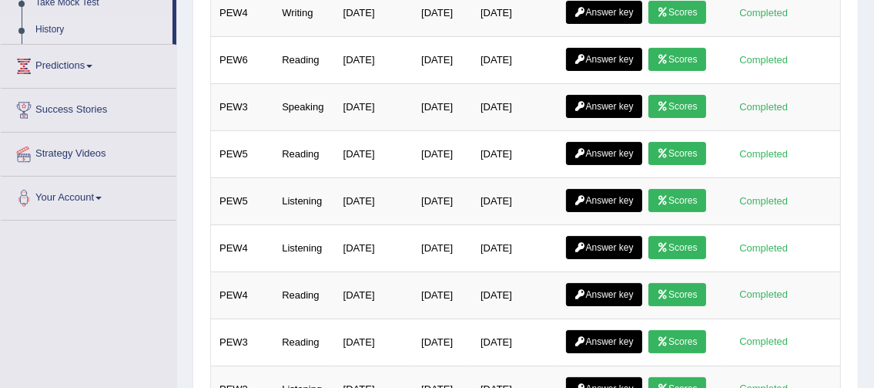
scroll to position [261, 0]
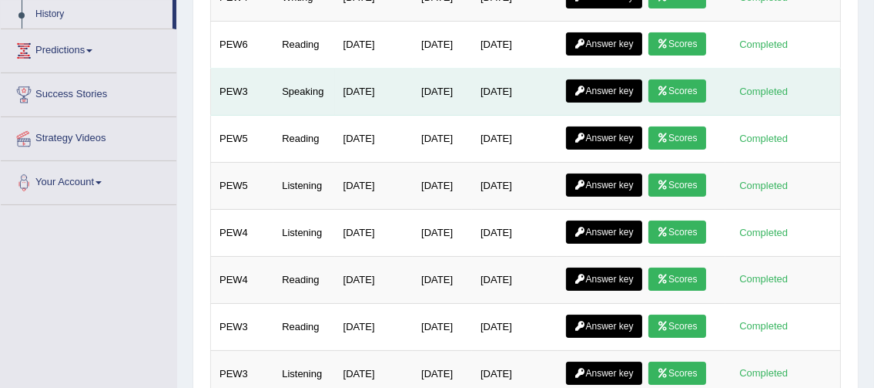
click at [613, 102] on link "Answer key" at bounding box center [604, 90] width 76 height 23
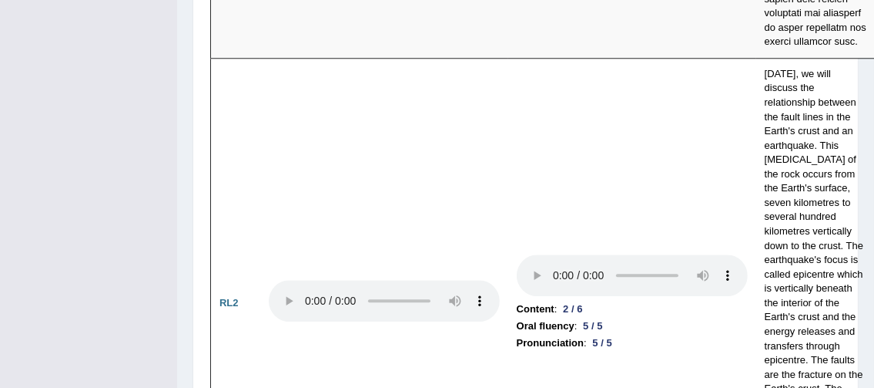
scroll to position [4232, 0]
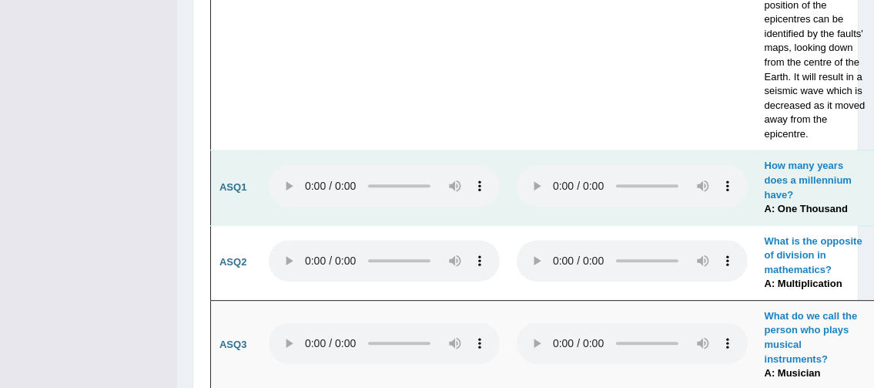
click at [739, 165] on audio at bounding box center [632, 186] width 231 height 42
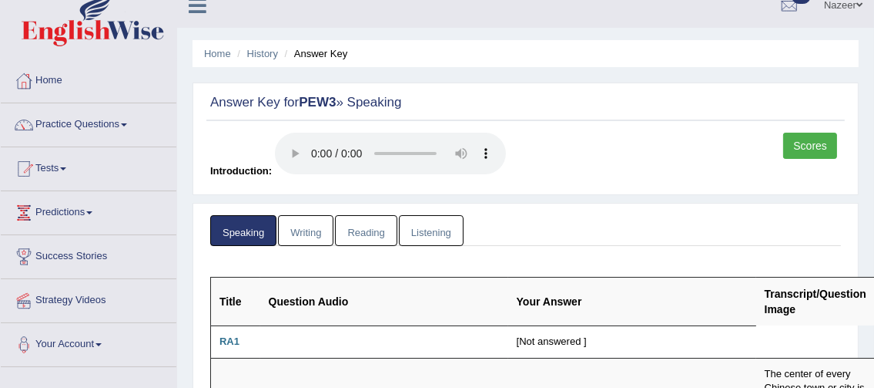
scroll to position [0, 0]
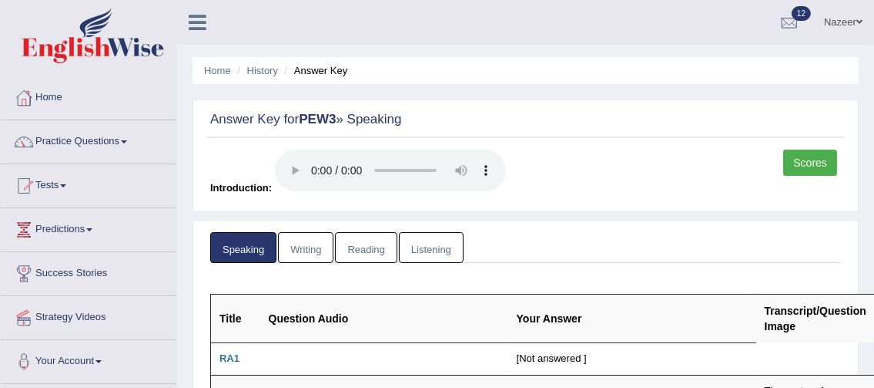
click at [49, 196] on link "Tests" at bounding box center [89, 183] width 176 height 39
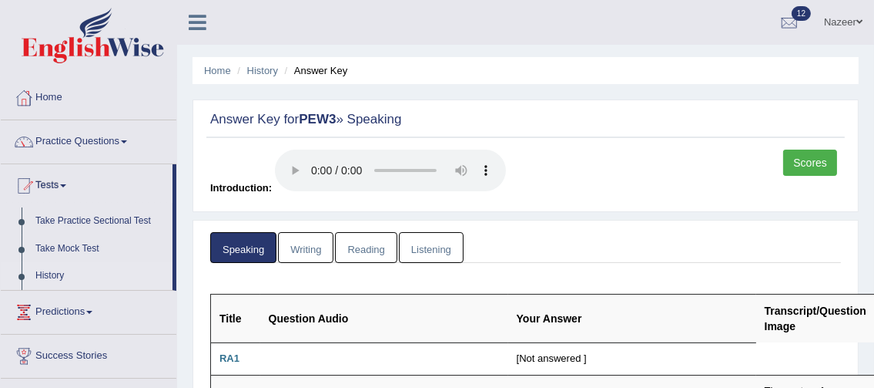
click at [51, 278] on link "History" at bounding box center [101, 276] width 144 height 28
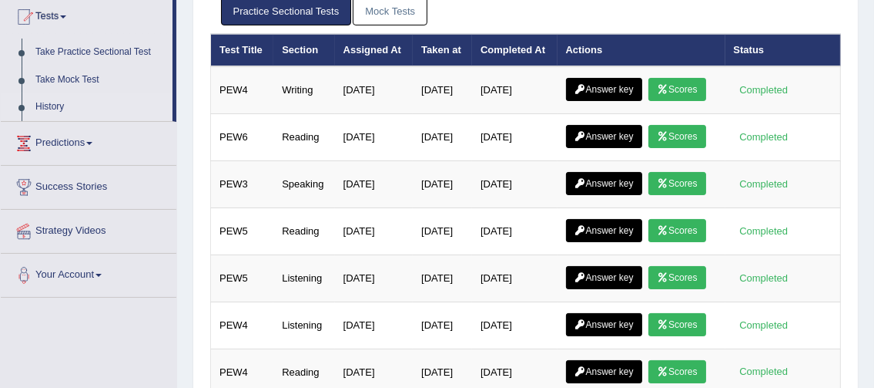
scroll to position [169, 0]
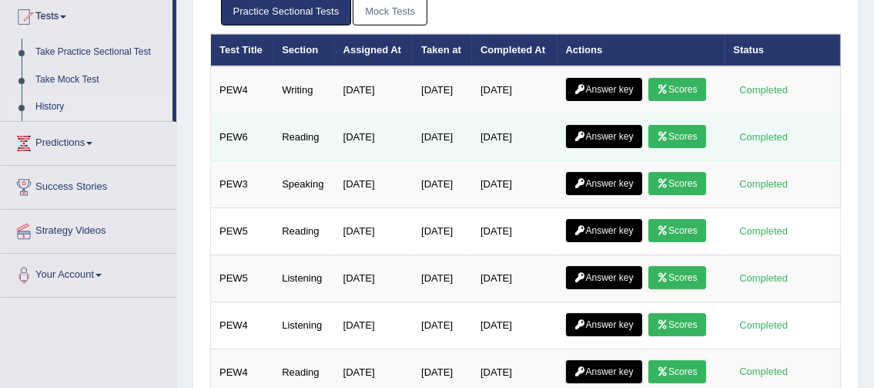
click at [649, 148] on link "Scores" at bounding box center [677, 136] width 57 height 23
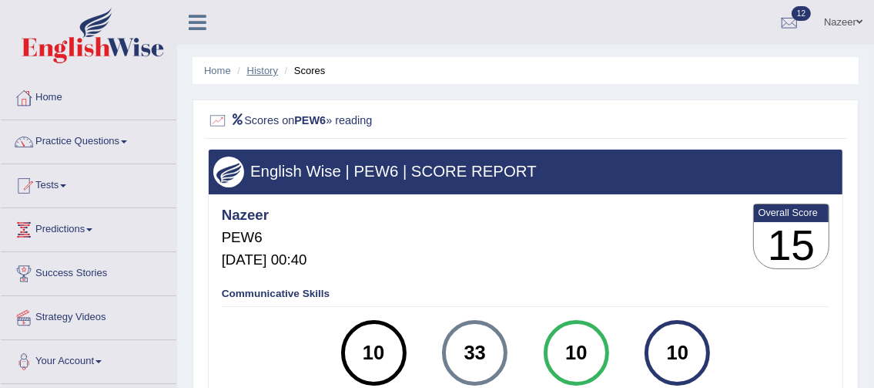
click at [259, 76] on link "History" at bounding box center [262, 71] width 31 height 12
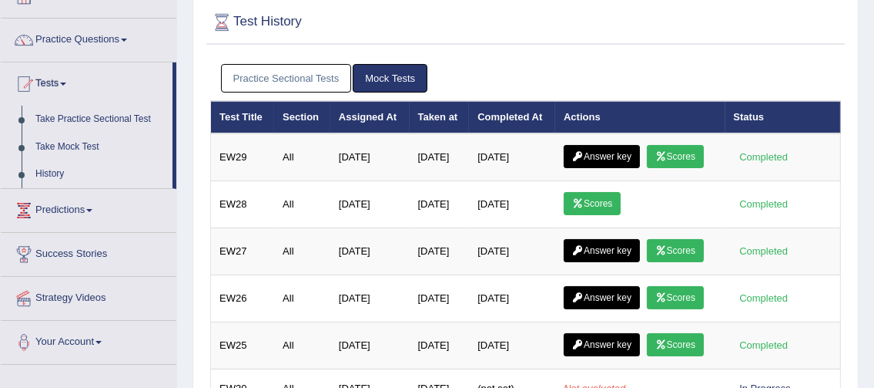
click at [295, 78] on link "Practice Sectional Tests" at bounding box center [286, 78] width 131 height 29
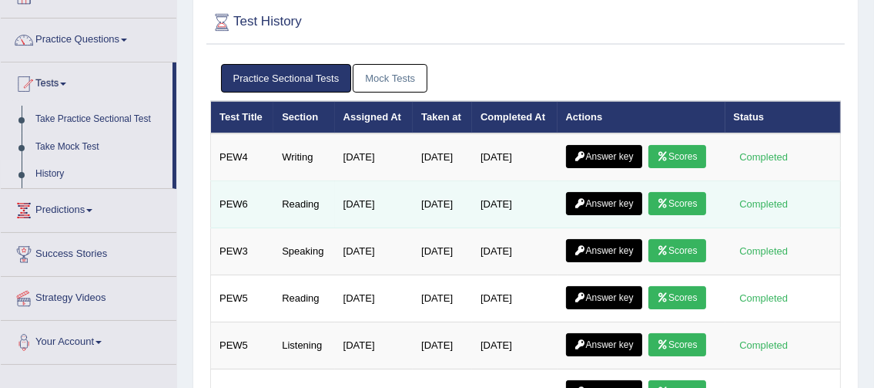
click at [627, 215] on link "Answer key" at bounding box center [604, 203] width 76 height 23
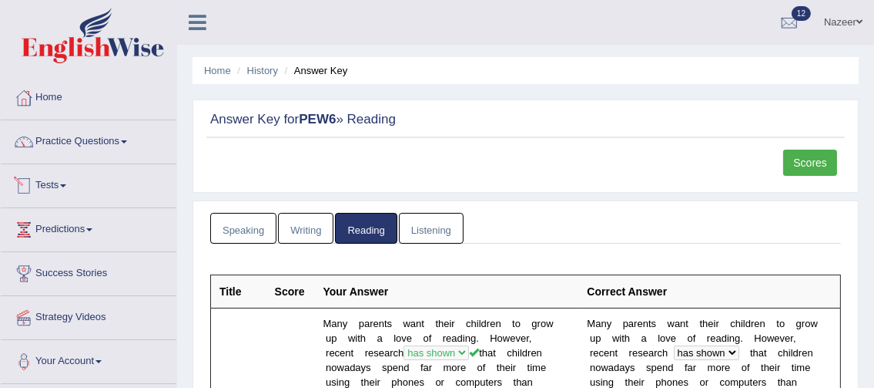
click at [43, 180] on link "Tests" at bounding box center [89, 183] width 176 height 39
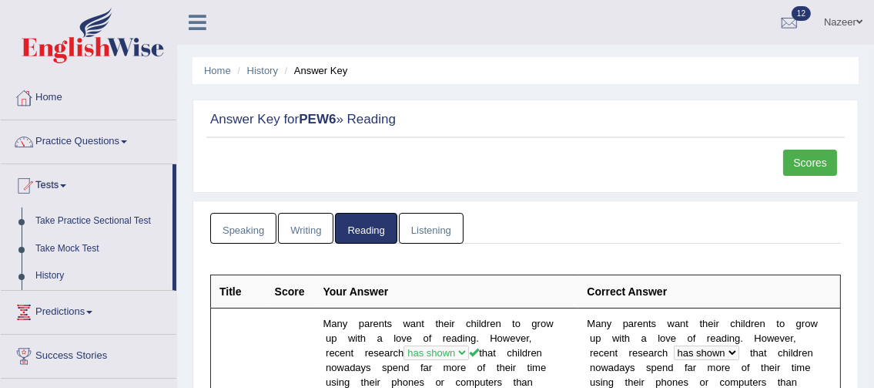
click at [296, 231] on link "Writing" at bounding box center [305, 229] width 55 height 32
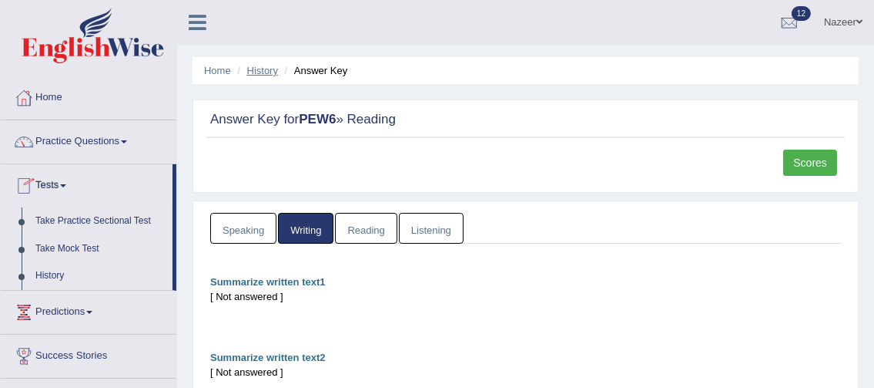
click at [262, 65] on link "History" at bounding box center [262, 71] width 31 height 12
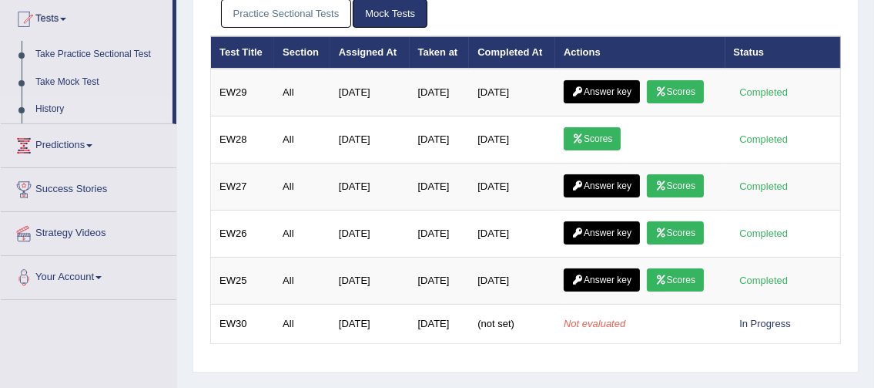
scroll to position [111, 0]
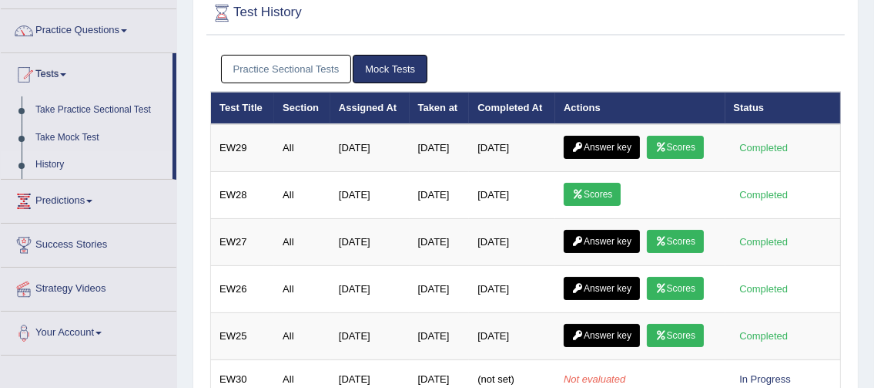
click at [273, 71] on link "Practice Sectional Tests" at bounding box center [286, 69] width 131 height 29
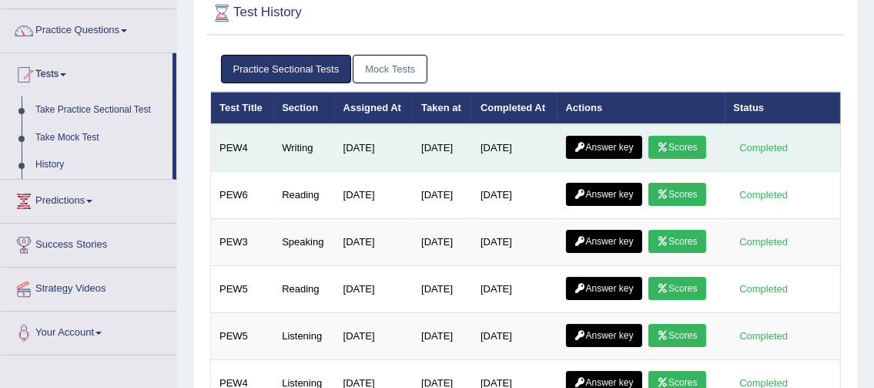
click at [628, 158] on link "Answer key" at bounding box center [604, 147] width 76 height 23
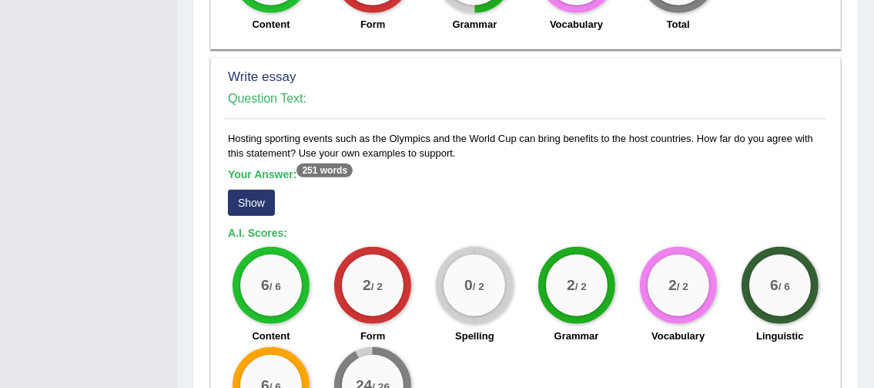
scroll to position [1056, 0]
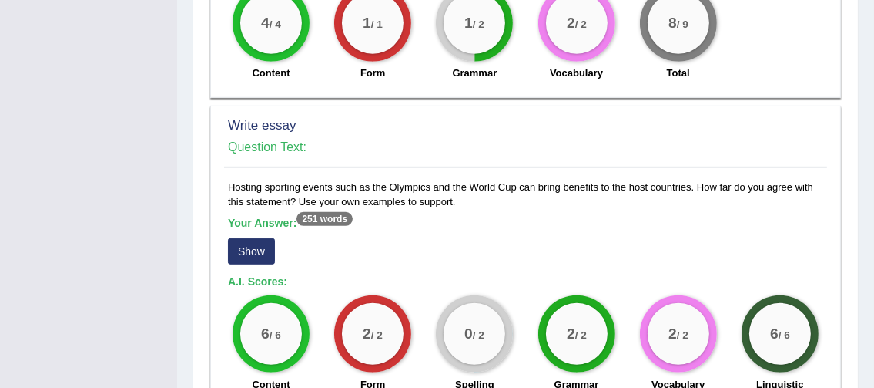
click at [257, 238] on button "Show" at bounding box center [251, 251] width 47 height 26
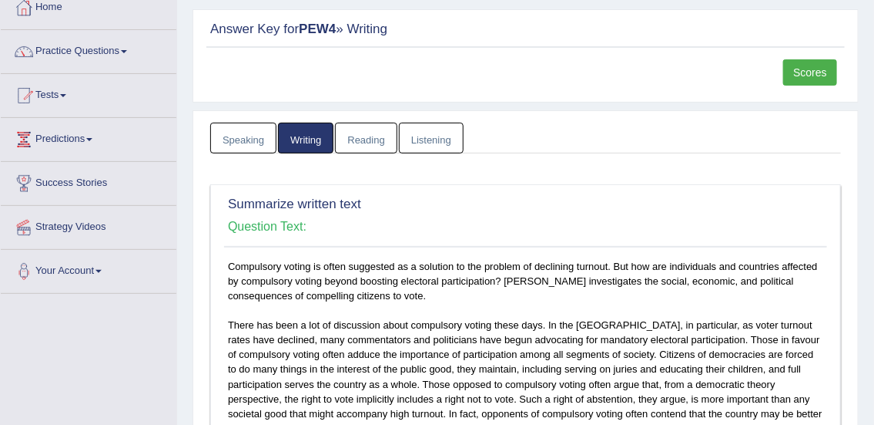
scroll to position [0, 0]
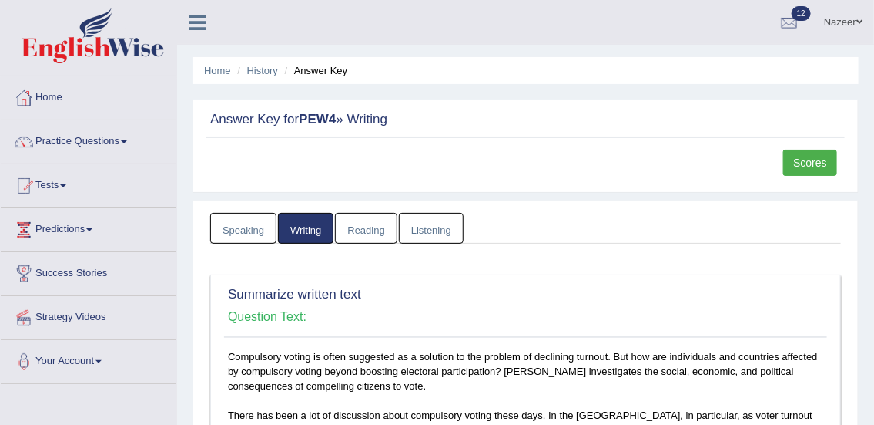
click at [54, 187] on link "Tests" at bounding box center [89, 183] width 176 height 39
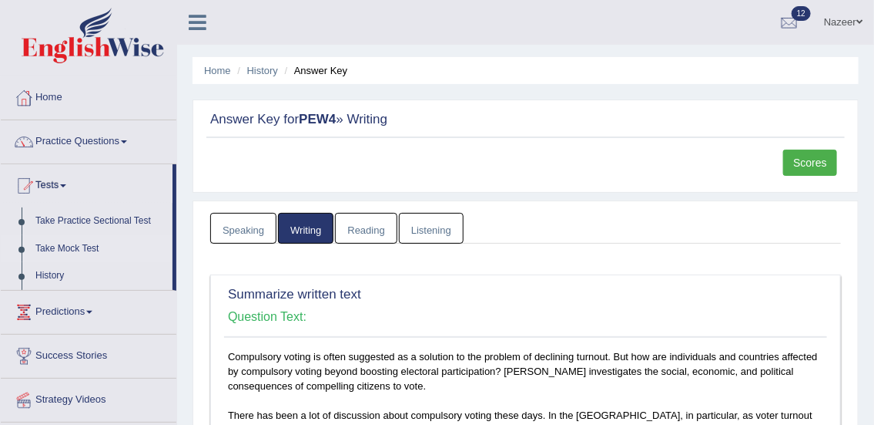
click at [78, 248] on link "Take Mock Test" at bounding box center [101, 249] width 144 height 28
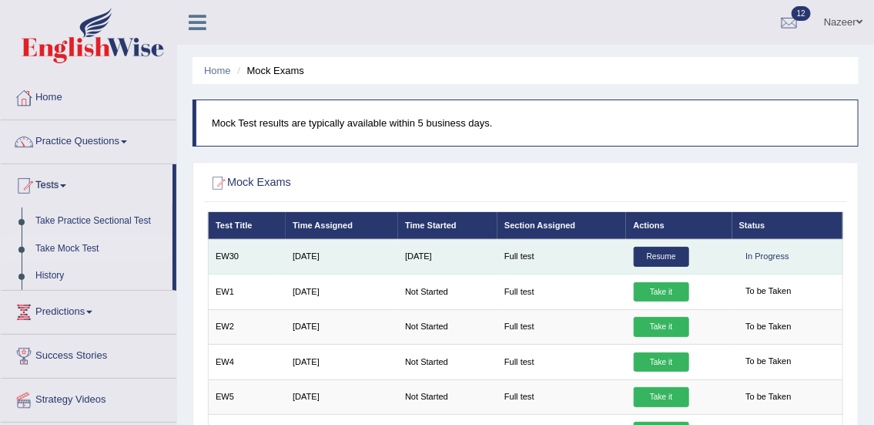
click at [673, 248] on link "Resume" at bounding box center [661, 257] width 55 height 20
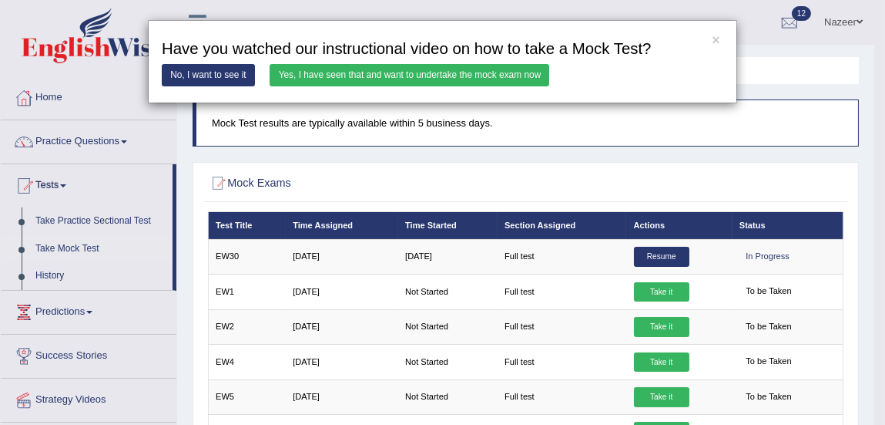
click at [484, 77] on link "Yes, I have seen that and want to undertake the mock exam now" at bounding box center [410, 75] width 280 height 22
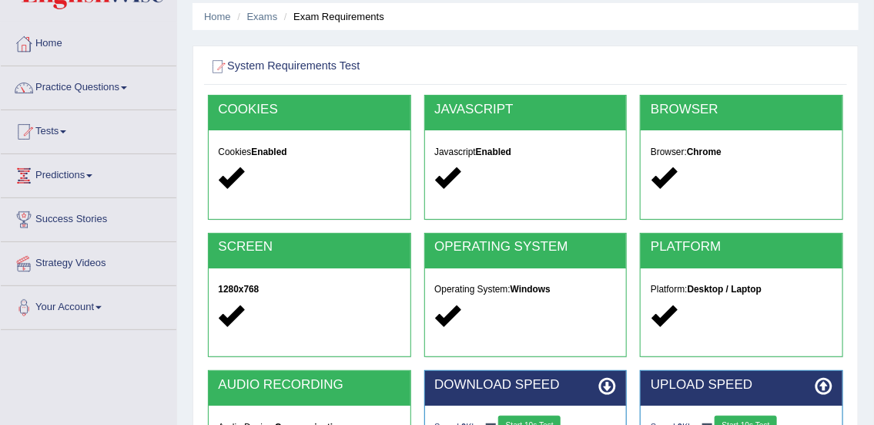
scroll to position [285, 0]
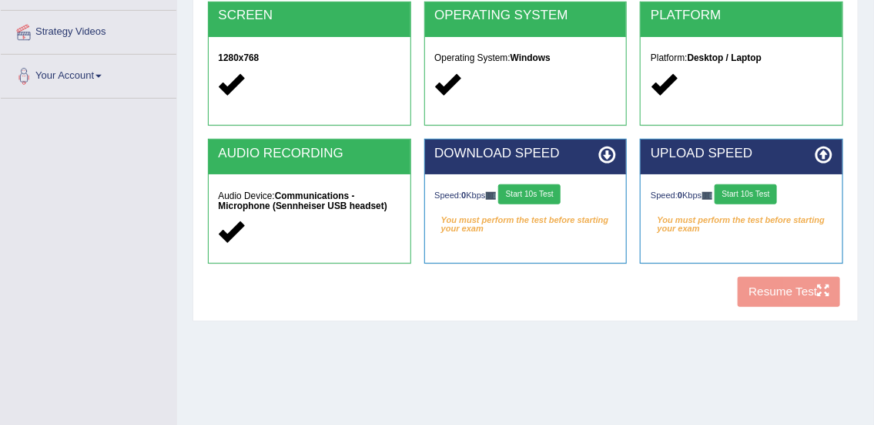
click at [551, 200] on button "Start 10s Test" at bounding box center [529, 194] width 62 height 20
click at [760, 193] on button "Start 10s Test" at bounding box center [746, 194] width 62 height 20
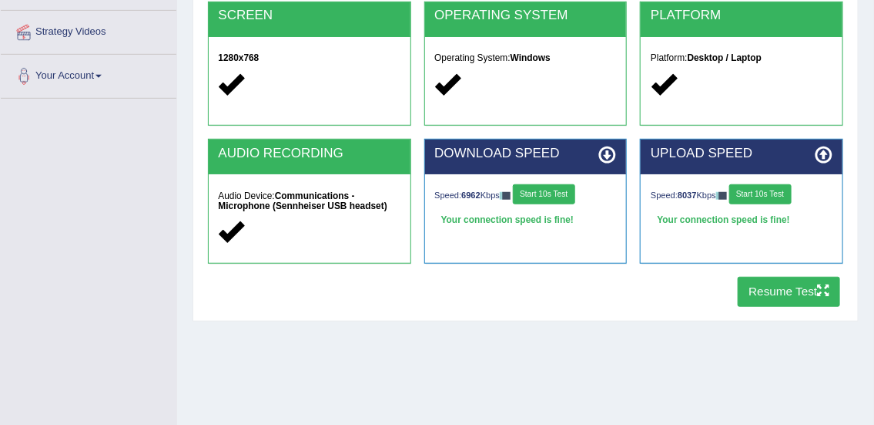
click at [821, 289] on icon "button" at bounding box center [823, 290] width 12 height 12
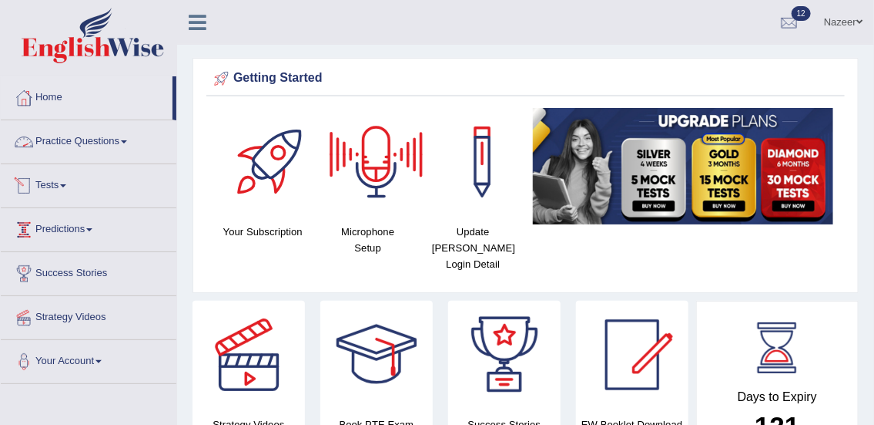
click at [88, 136] on link "Practice Questions" at bounding box center [89, 139] width 176 height 39
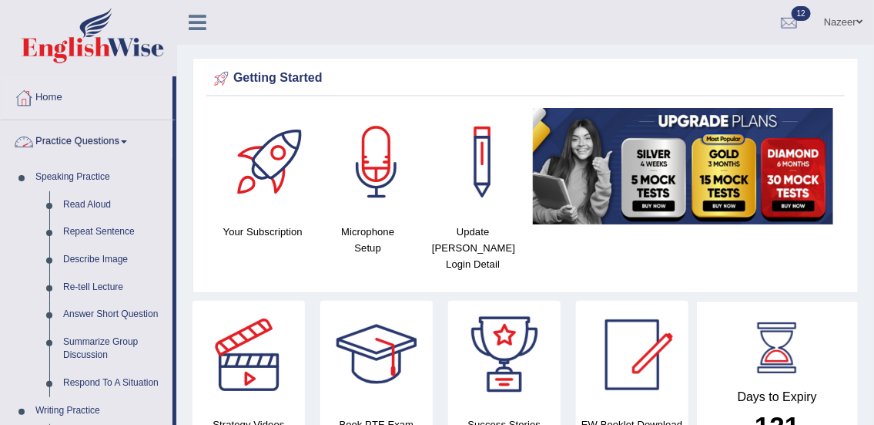
click at [81, 139] on link "Practice Questions" at bounding box center [87, 139] width 172 height 39
